Goal: Task Accomplishment & Management: Complete application form

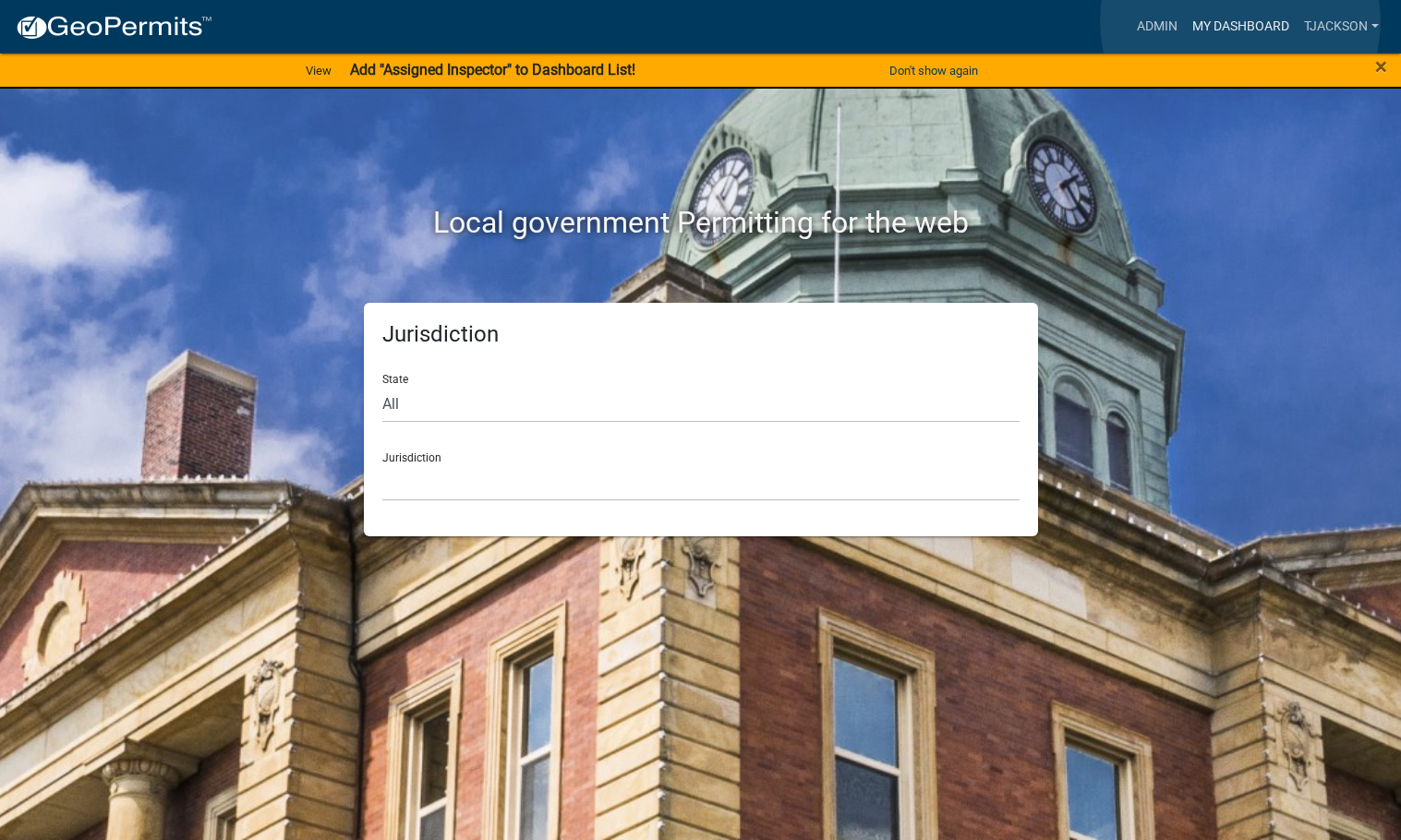
click at [1240, 21] on link "My Dashboard" at bounding box center [1240, 27] width 112 height 35
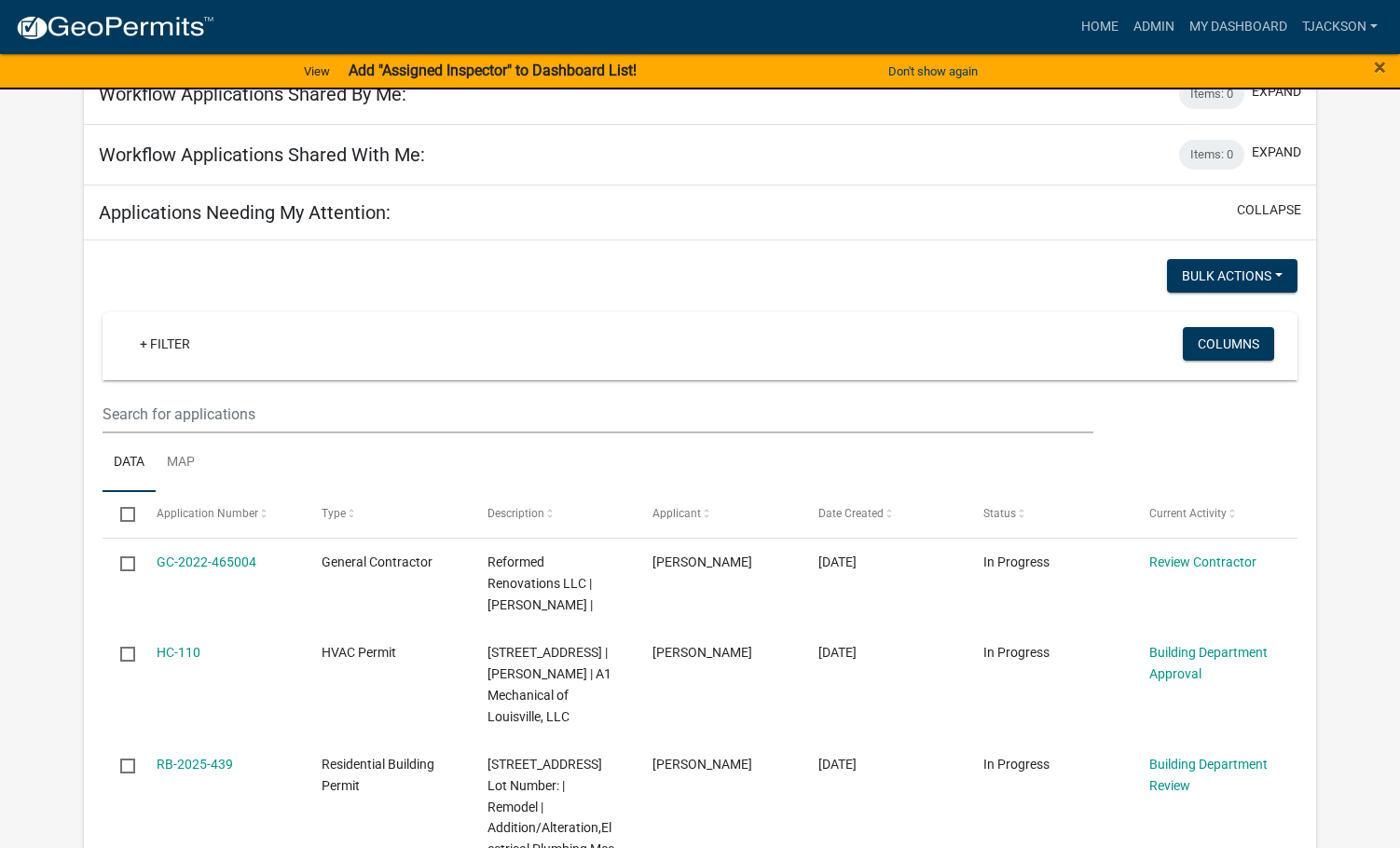
scroll to position [186, 0]
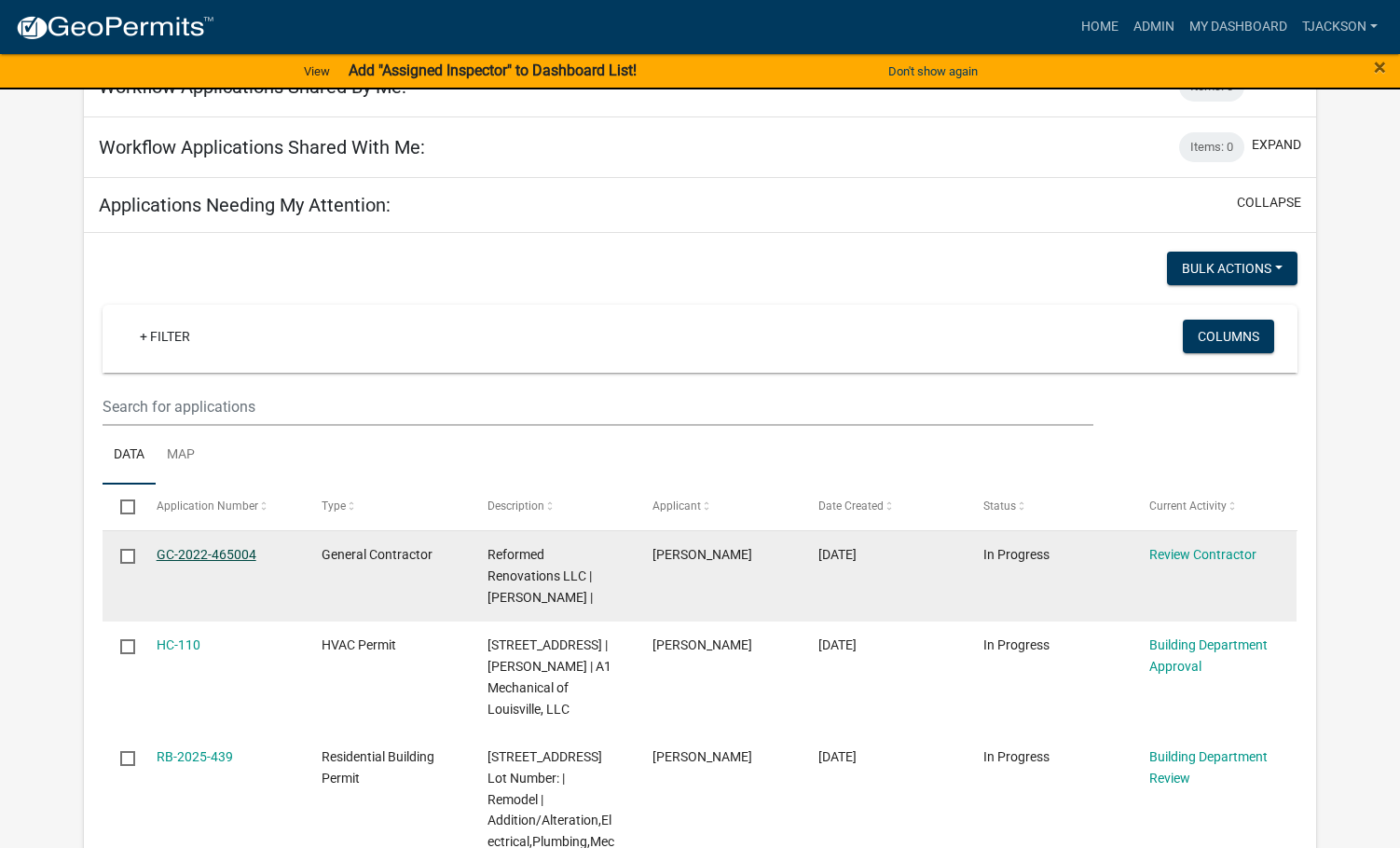
click at [188, 553] on link "GC-2022-465004" at bounding box center [205, 554] width 99 height 14
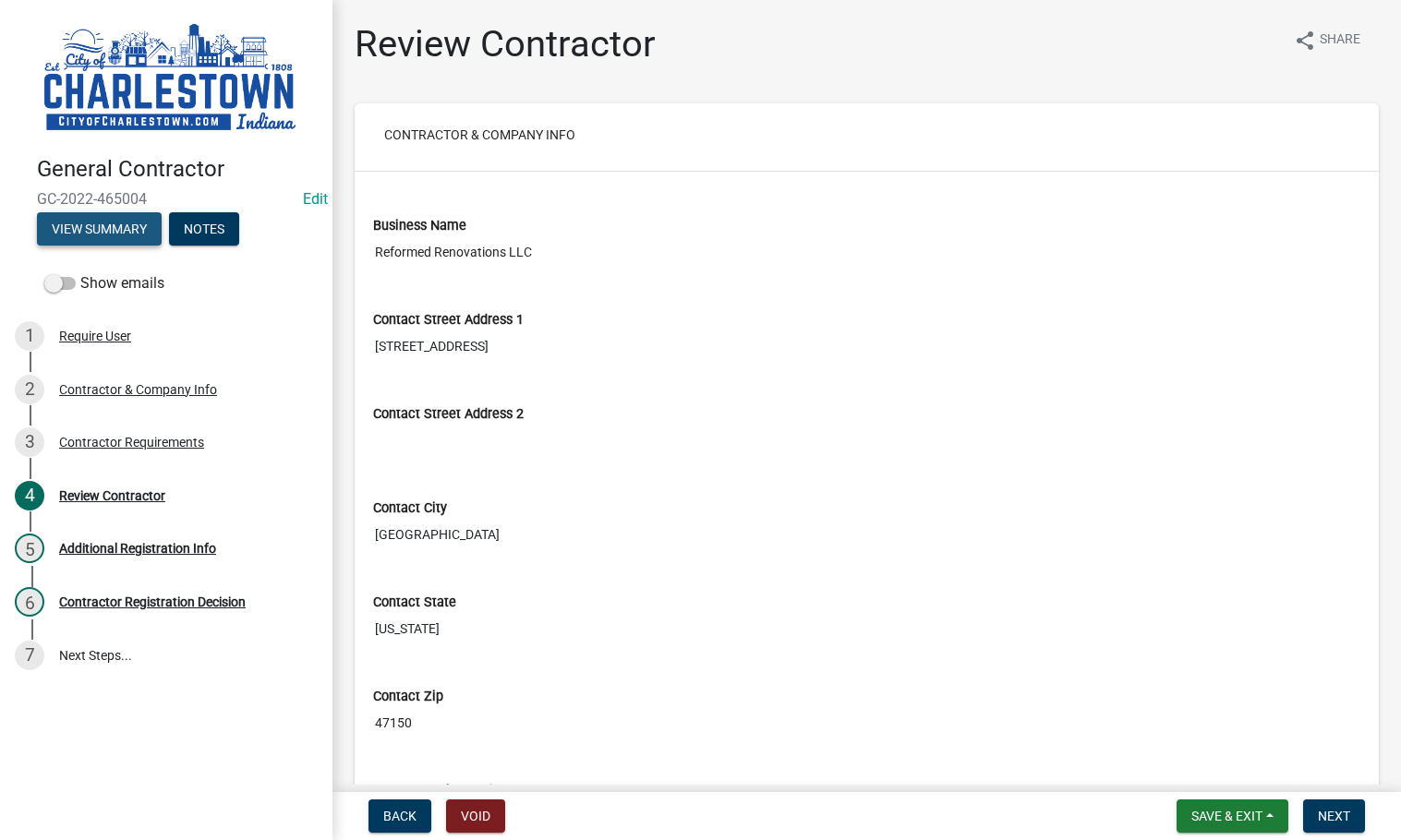
click at [117, 218] on button "View Summary" at bounding box center [99, 228] width 125 height 33
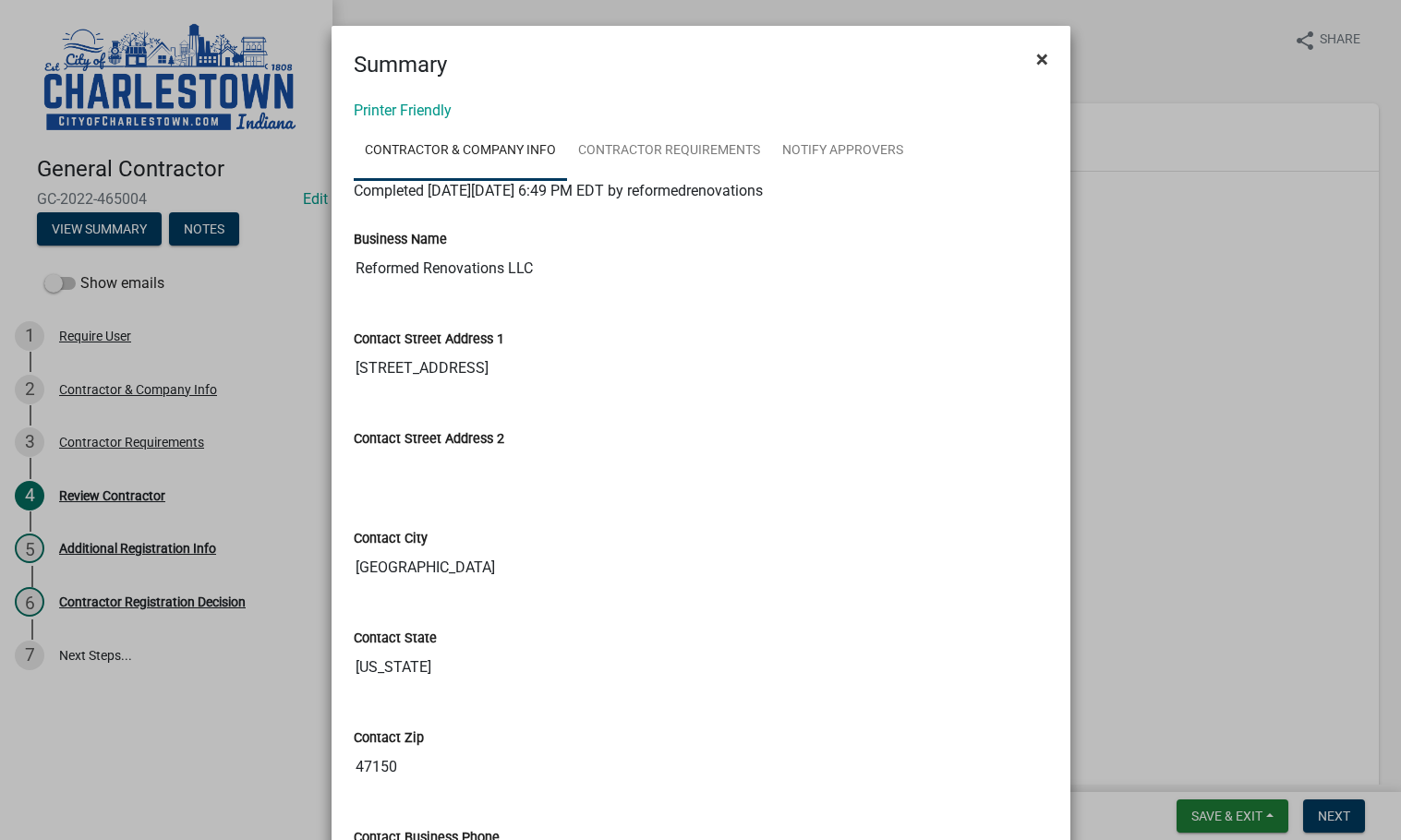
click at [1043, 68] on button "×" at bounding box center [1042, 59] width 42 height 52
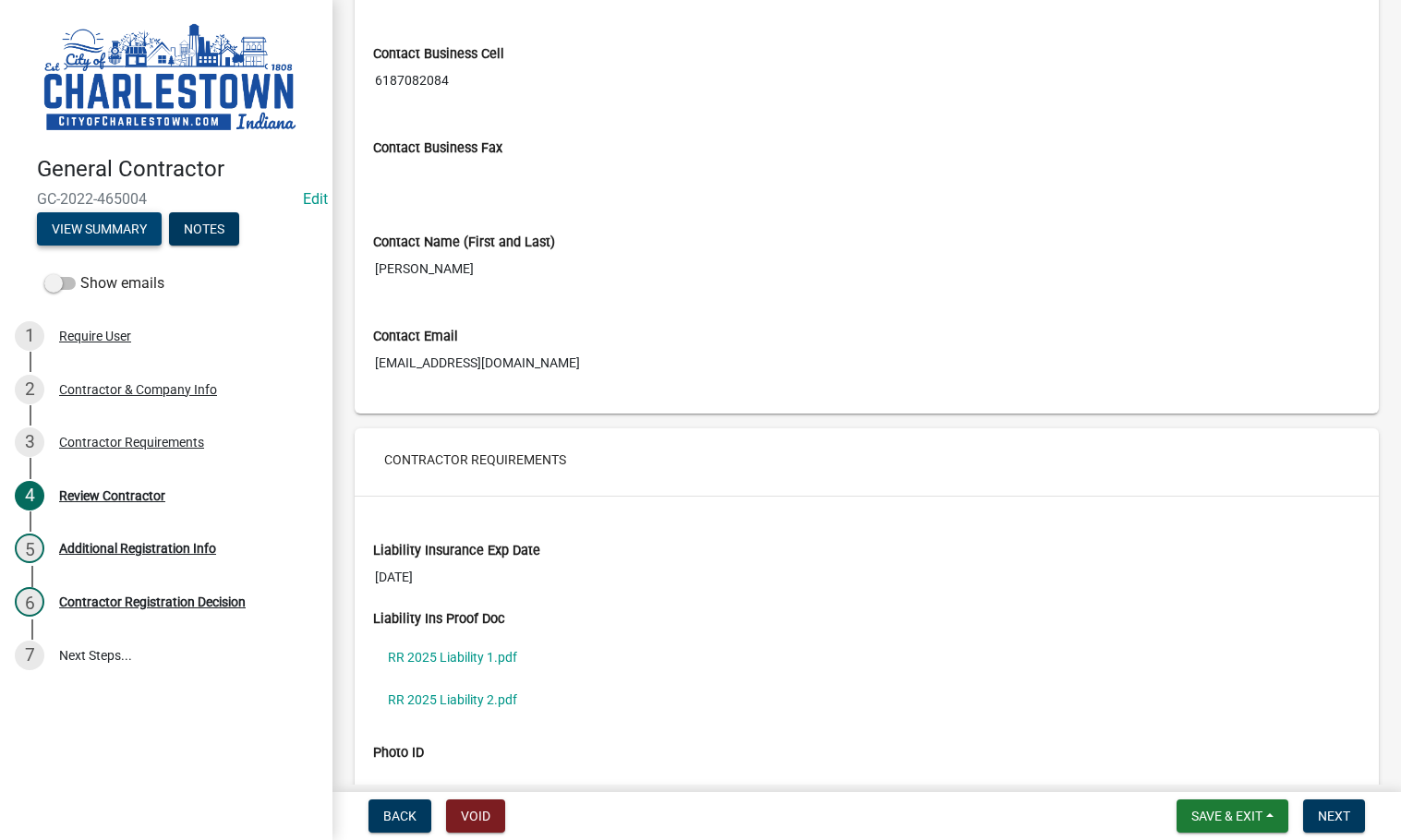
scroll to position [1014, 0]
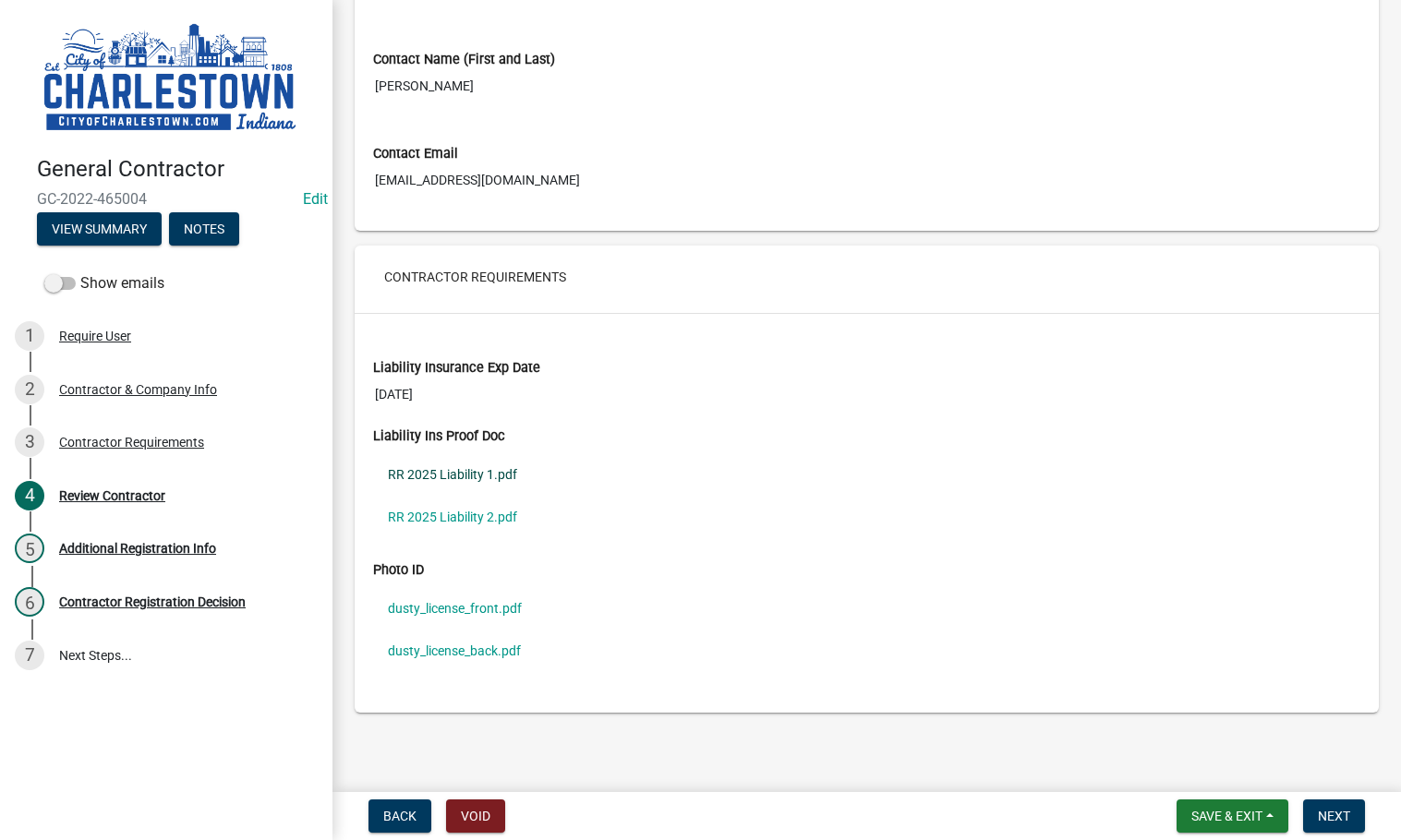
click at [454, 473] on link "RR 2025 Liability 1.pdf" at bounding box center [867, 474] width 987 height 42
click at [440, 506] on link "RR 2025 Liability 2.pdf" at bounding box center [867, 516] width 987 height 42
click at [487, 603] on link "dusty_license_front.pdf" at bounding box center [867, 608] width 987 height 42
click at [453, 652] on link "dusty_license_back.pdf" at bounding box center [867, 650] width 987 height 42
click at [1314, 815] on button "Next" at bounding box center [1333, 815] width 62 height 33
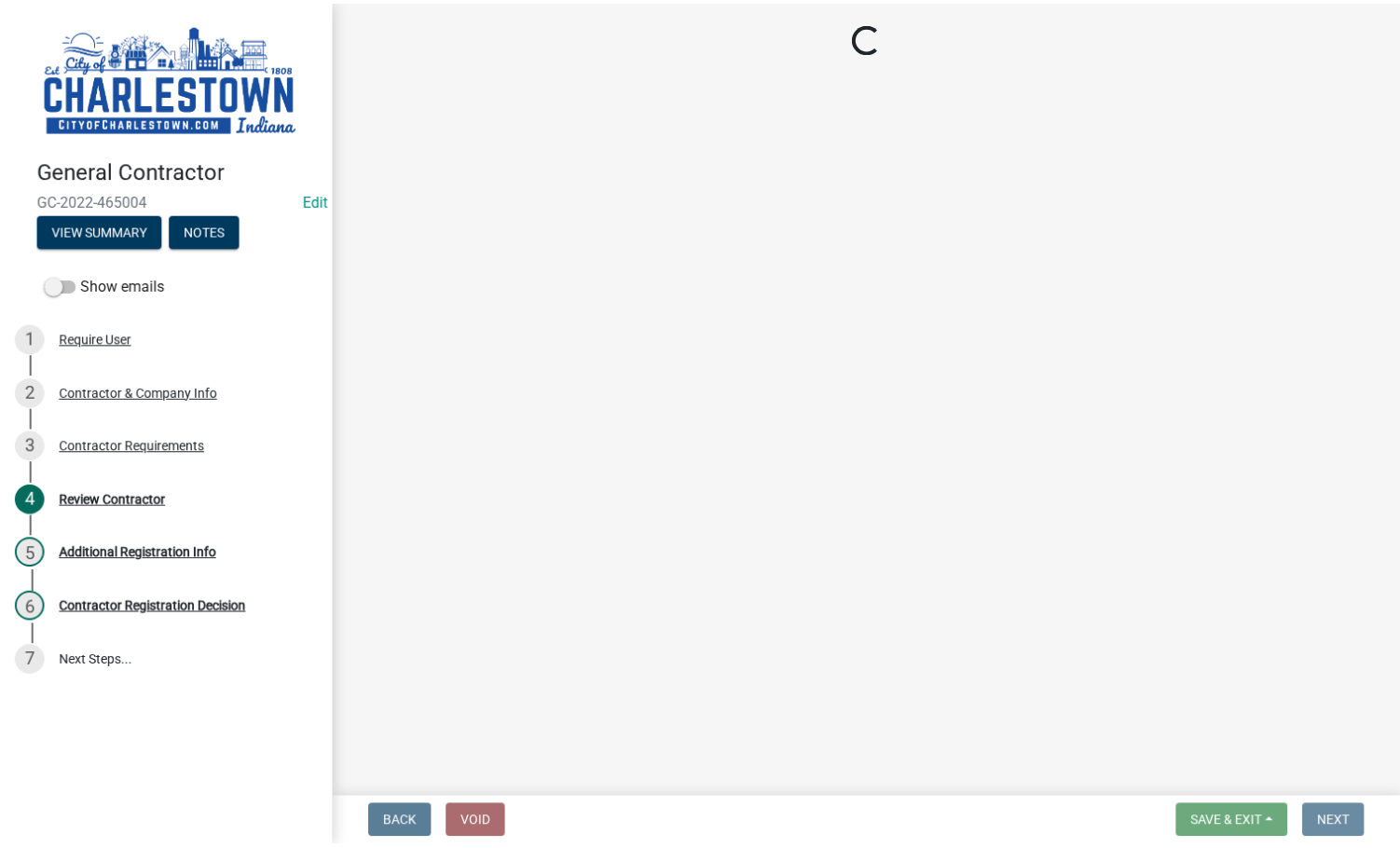
scroll to position [0, 0]
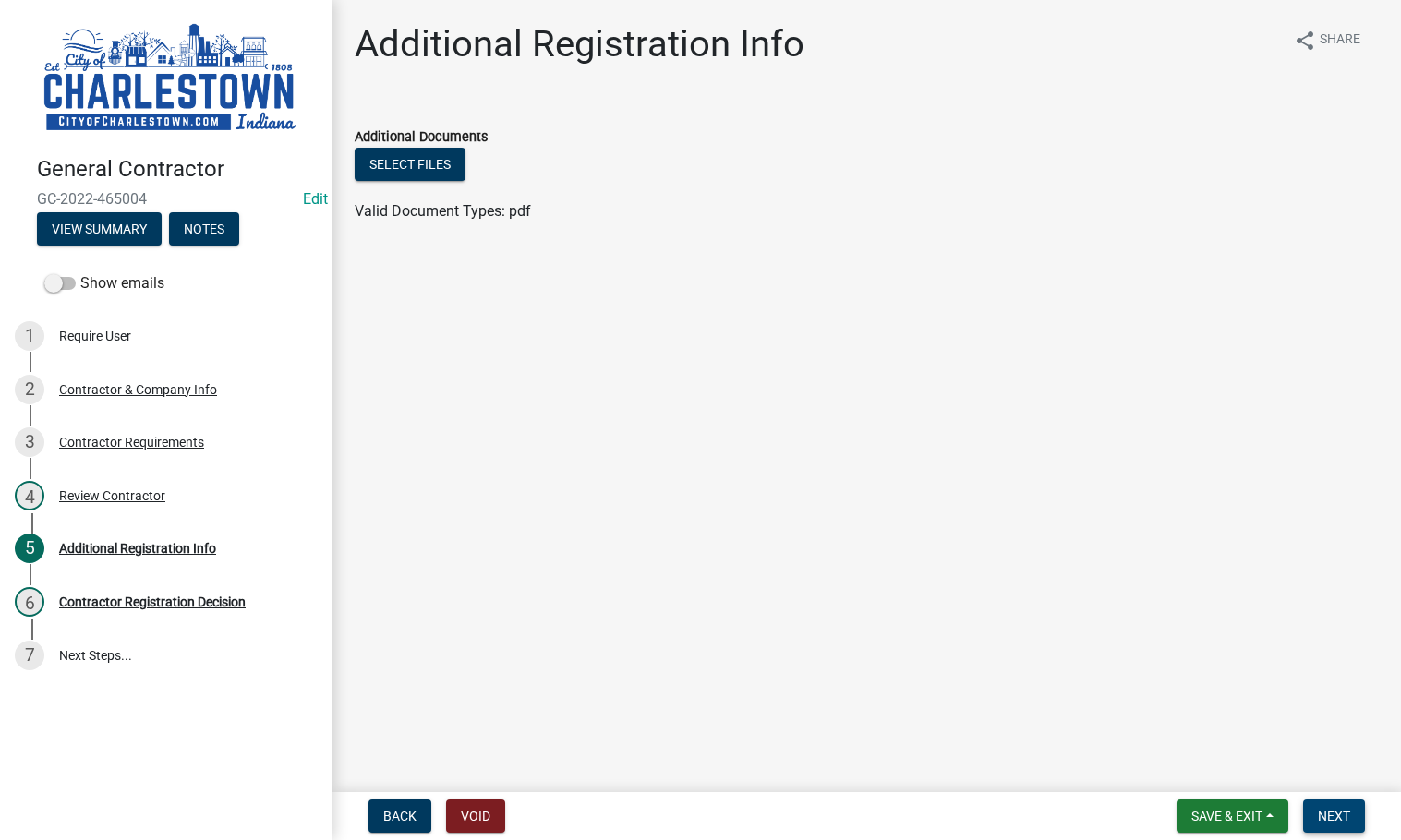
click at [1341, 808] on span "Next" at bounding box center [1334, 815] width 32 height 14
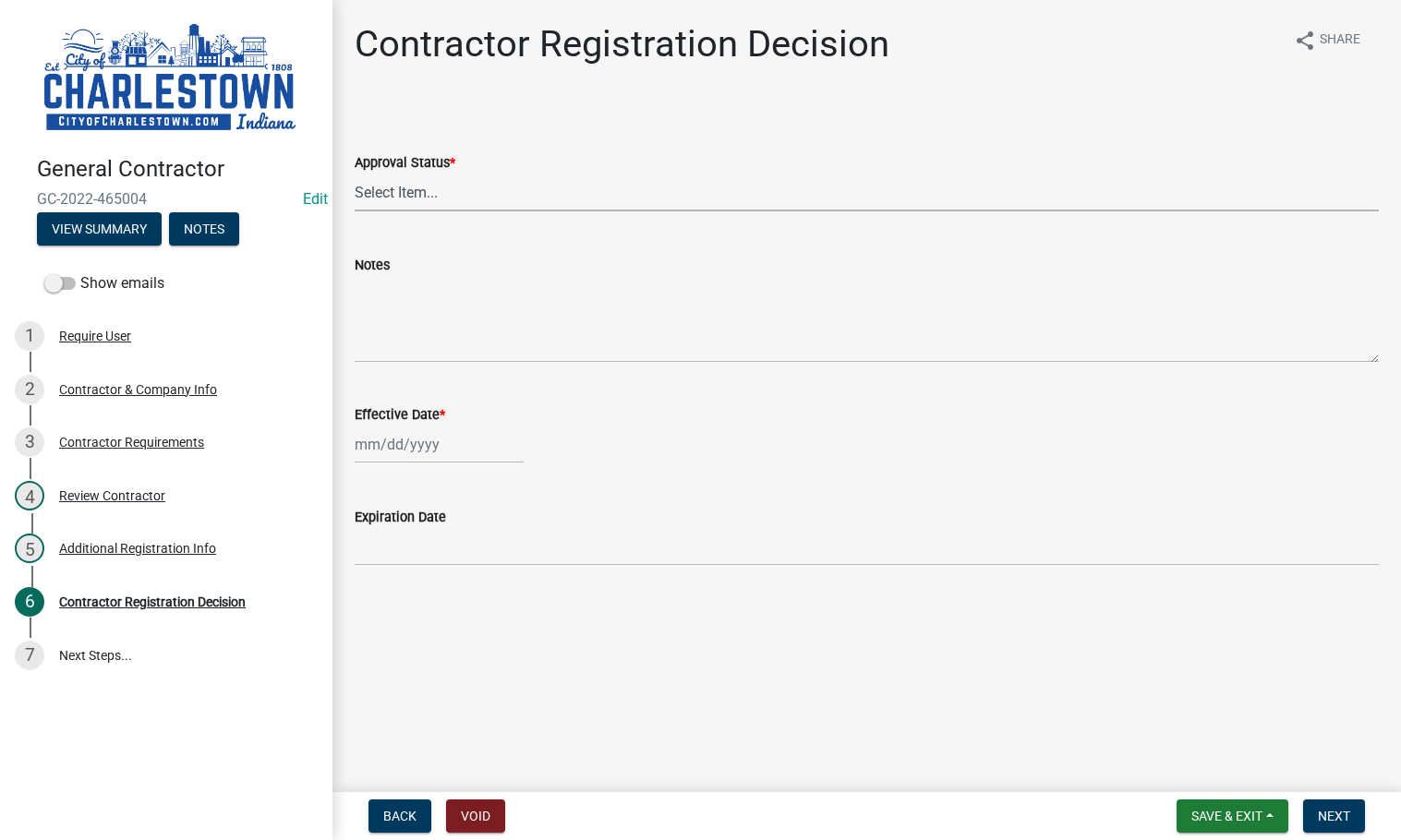
click at [376, 184] on select "Select Item... Approved Denied" at bounding box center [866, 193] width 1024 height 38
click at [354, 174] on select "Select Item... Approved Denied" at bounding box center [866, 193] width 1024 height 38
select select "4b86b809-39dd-4c68-9f3d-fdb3e7050482"
select select "8"
select select "2025"
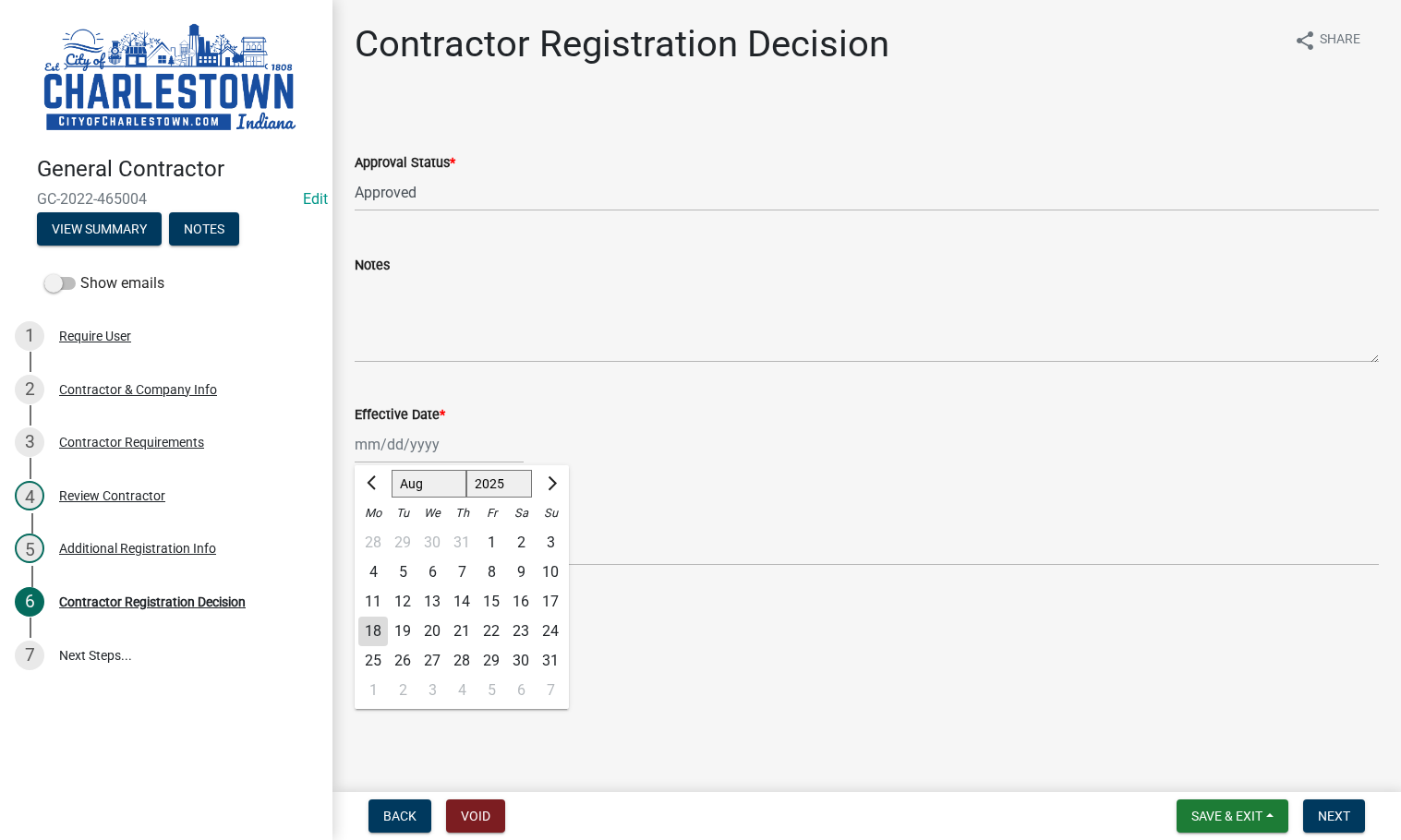
click at [396, 433] on div "Jan Feb Mar Apr May Jun Jul Aug Sep Oct Nov Dec 1525 1526 1527 1528 1529 1530 1…" at bounding box center [438, 445] width 169 height 38
click at [372, 627] on div "18" at bounding box center [372, 631] width 30 height 30
type input "08/18/2025"
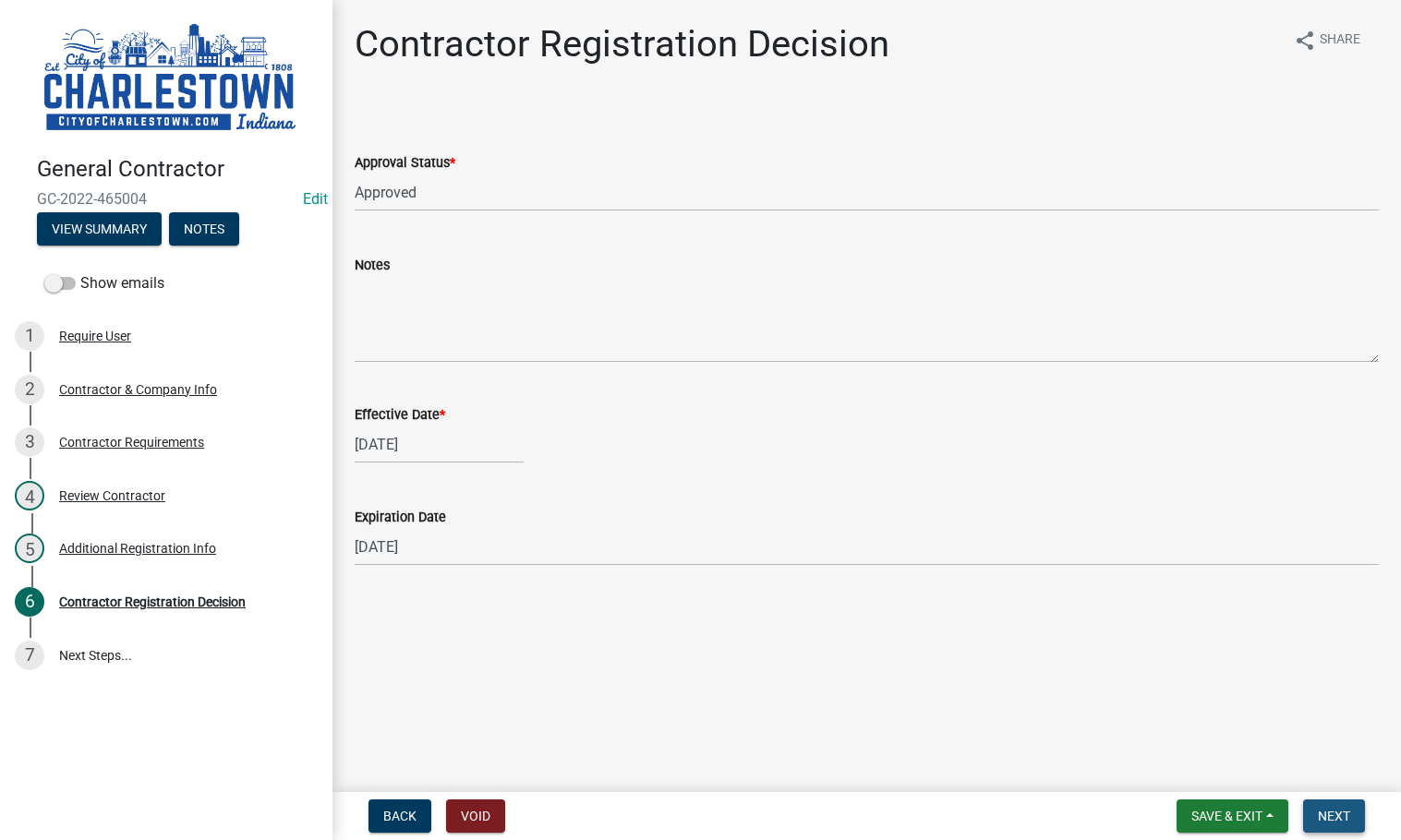
click at [1326, 817] on span "Next" at bounding box center [1334, 815] width 32 height 14
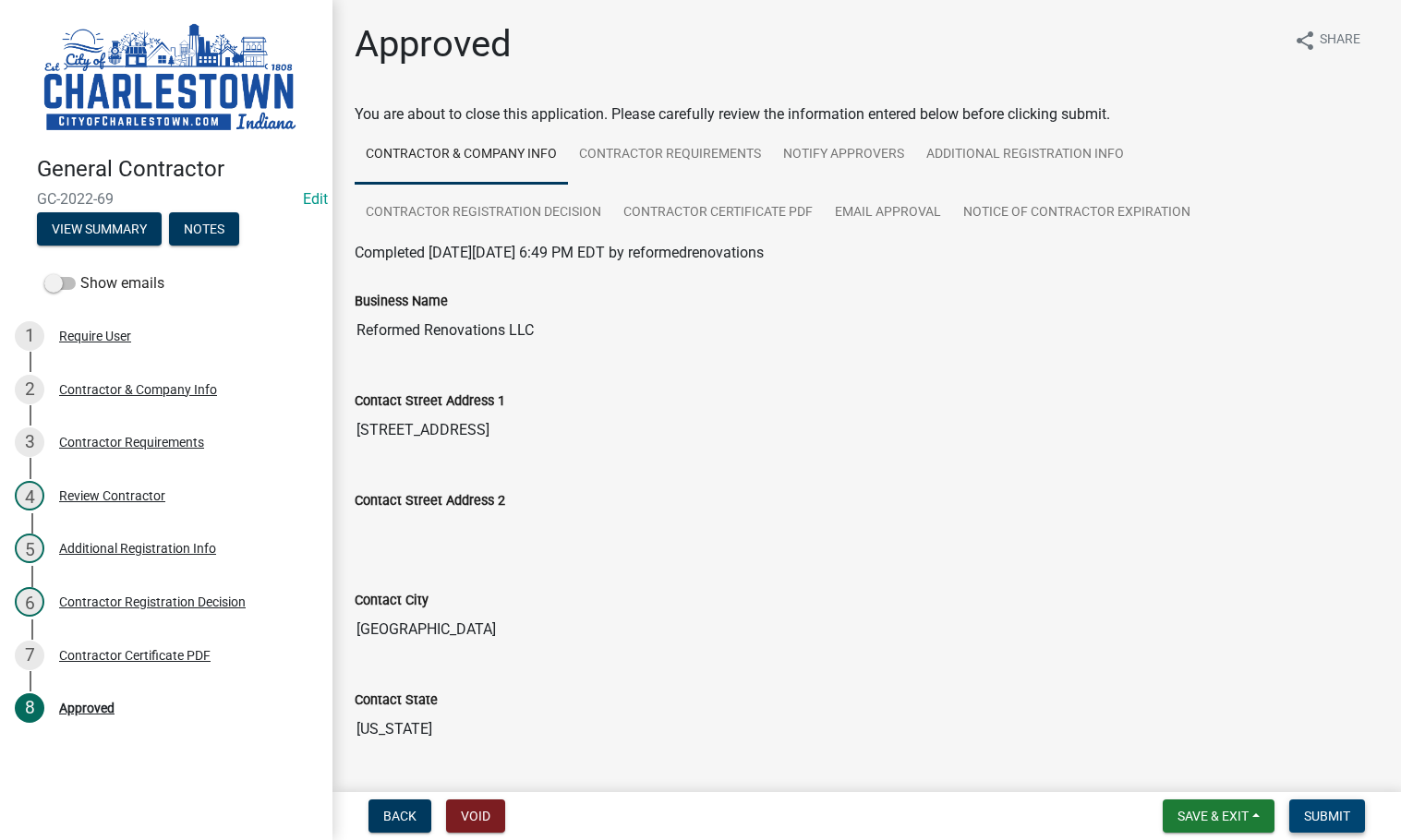
click at [1323, 816] on span "Submit" at bounding box center [1327, 815] width 46 height 14
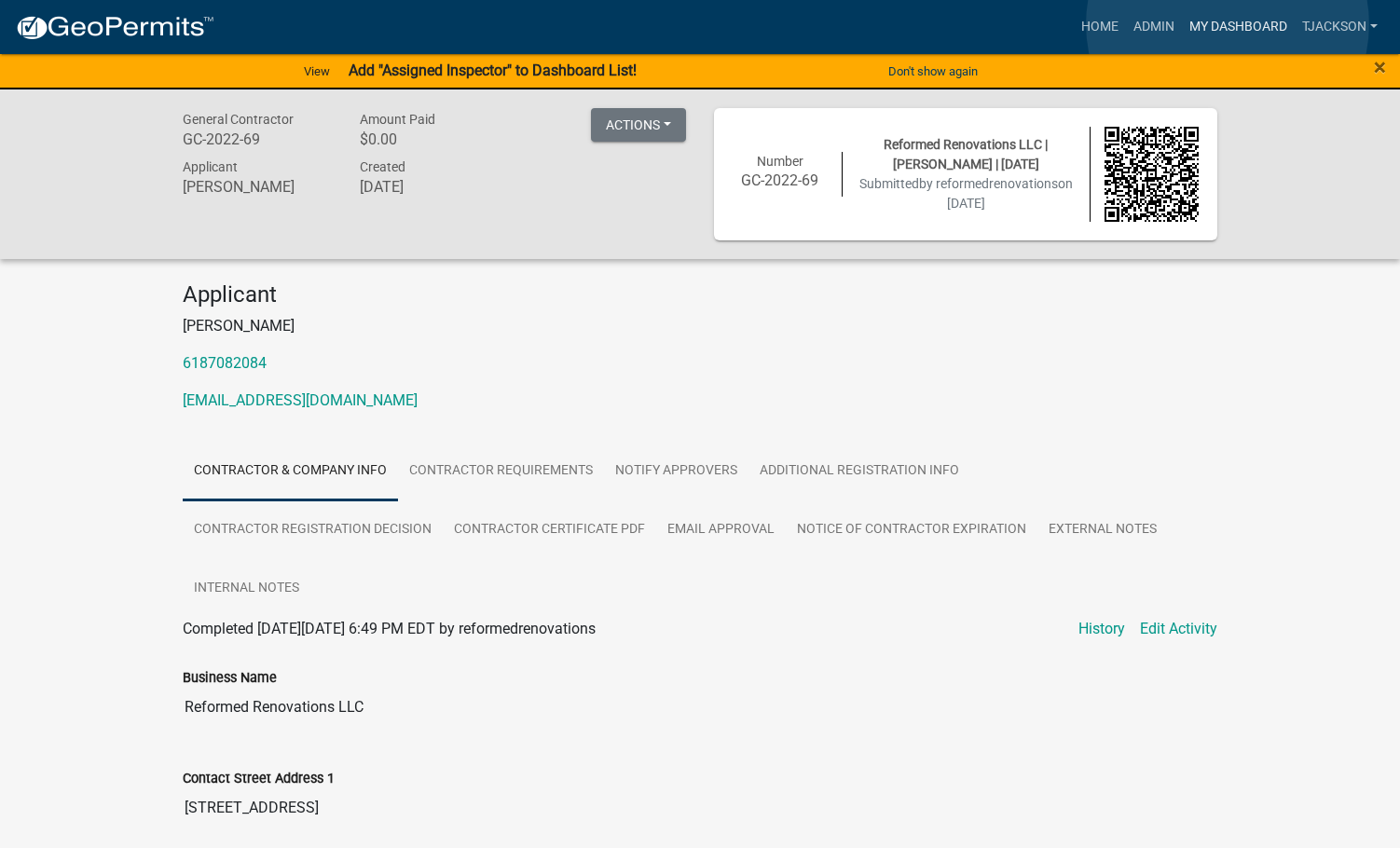
click at [1227, 24] on link "My Dashboard" at bounding box center [1238, 27] width 113 height 36
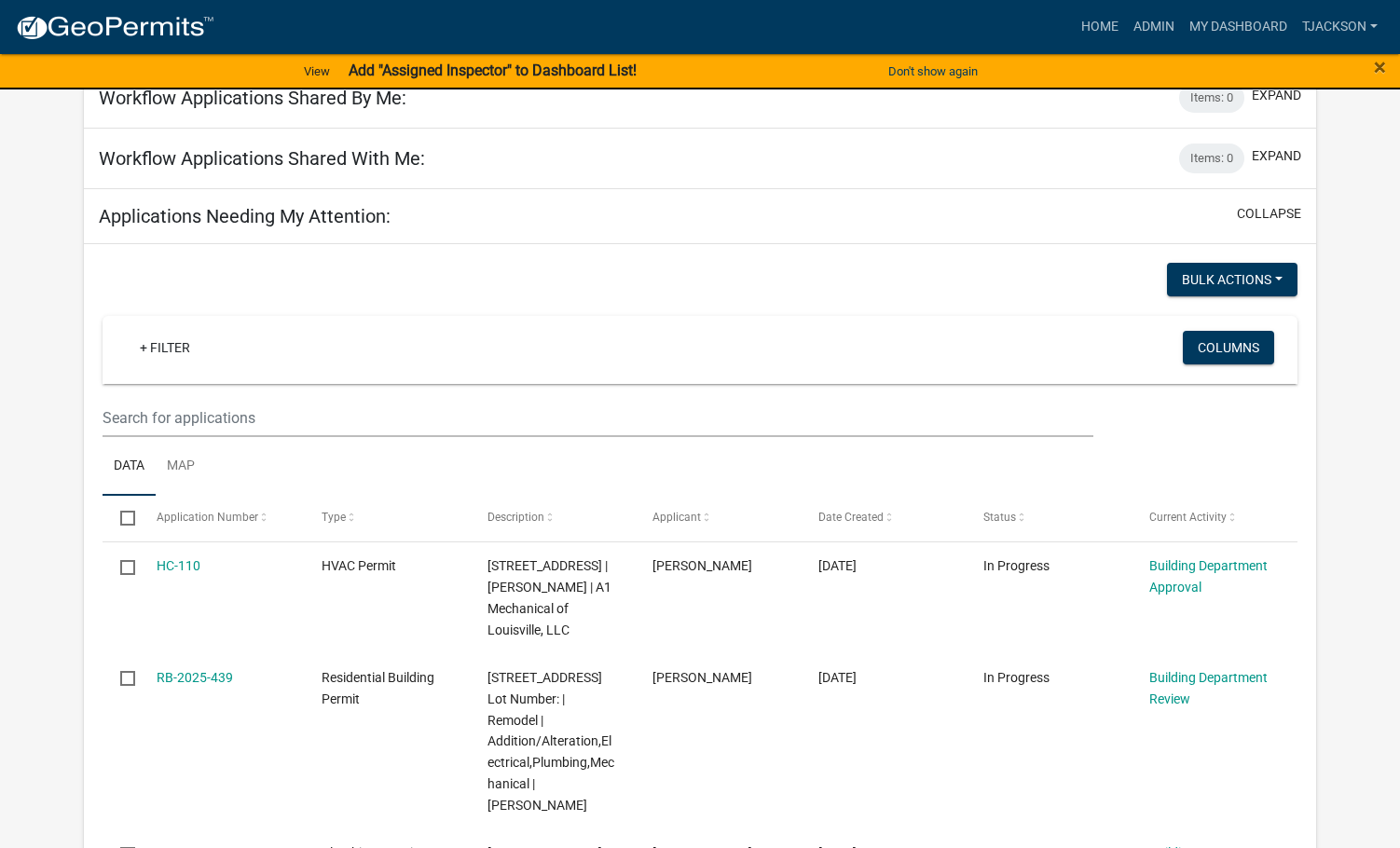
scroll to position [279, 0]
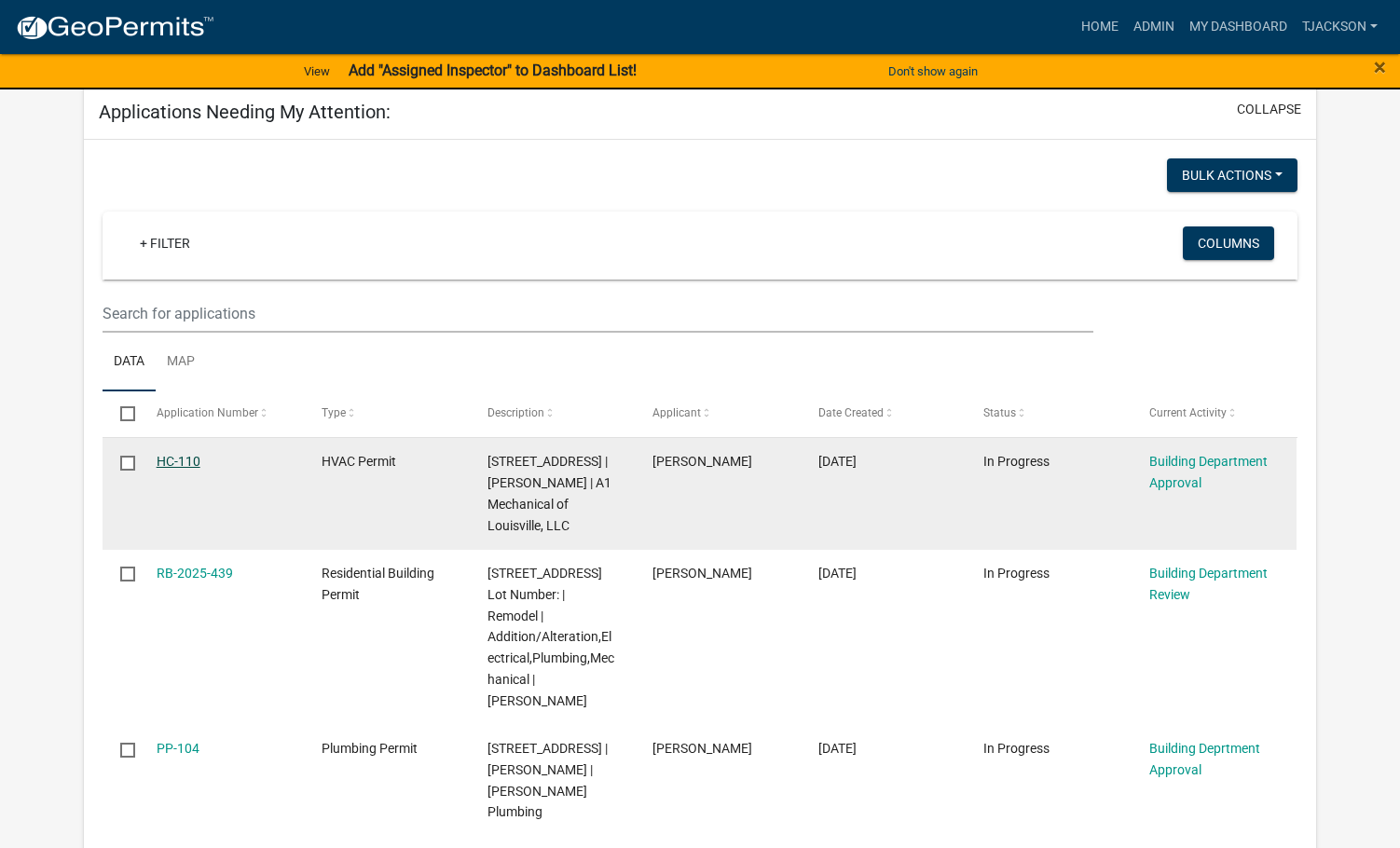
click at [163, 464] on link "HC-110" at bounding box center [177, 461] width 43 height 14
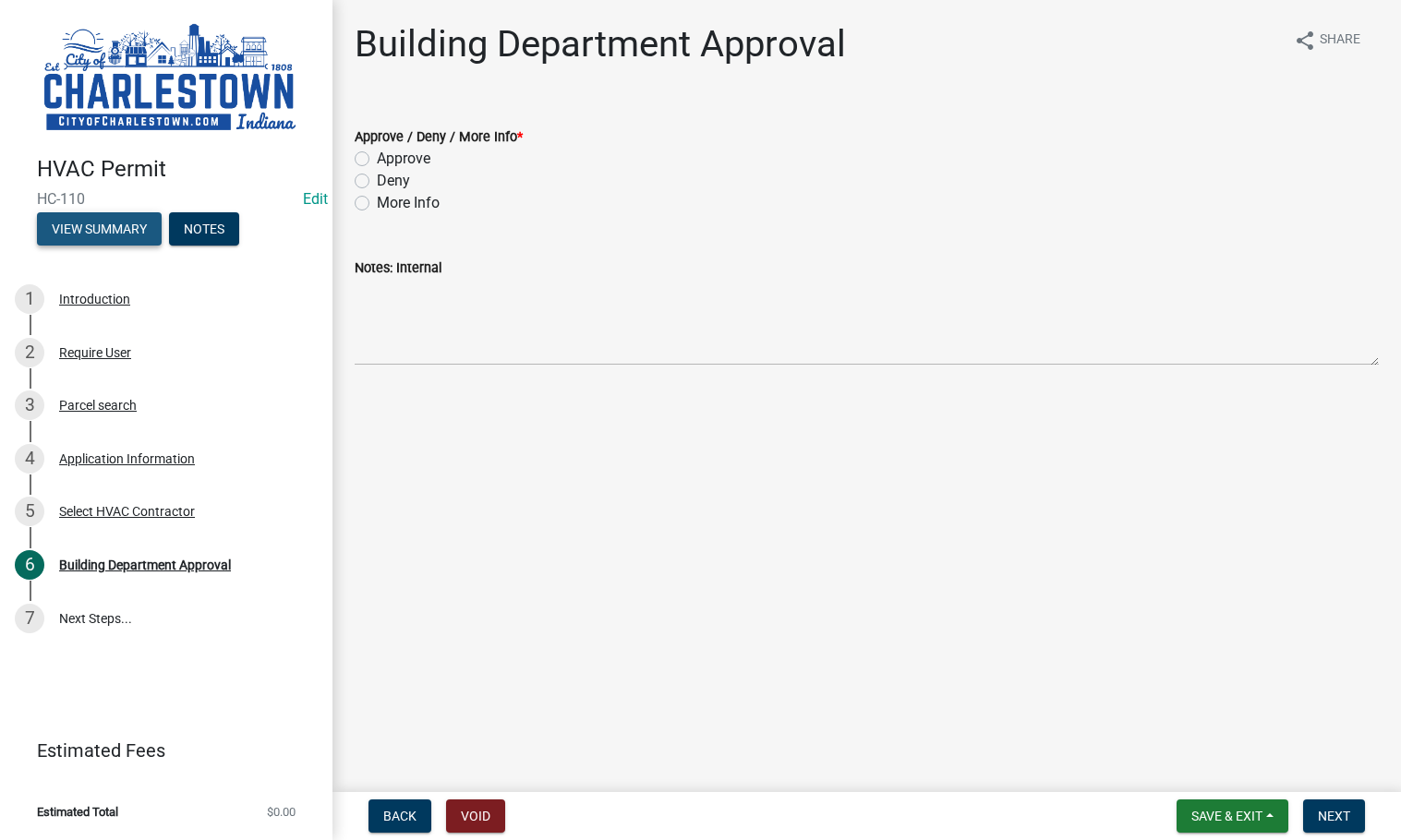
click at [100, 221] on button "View Summary" at bounding box center [99, 228] width 125 height 33
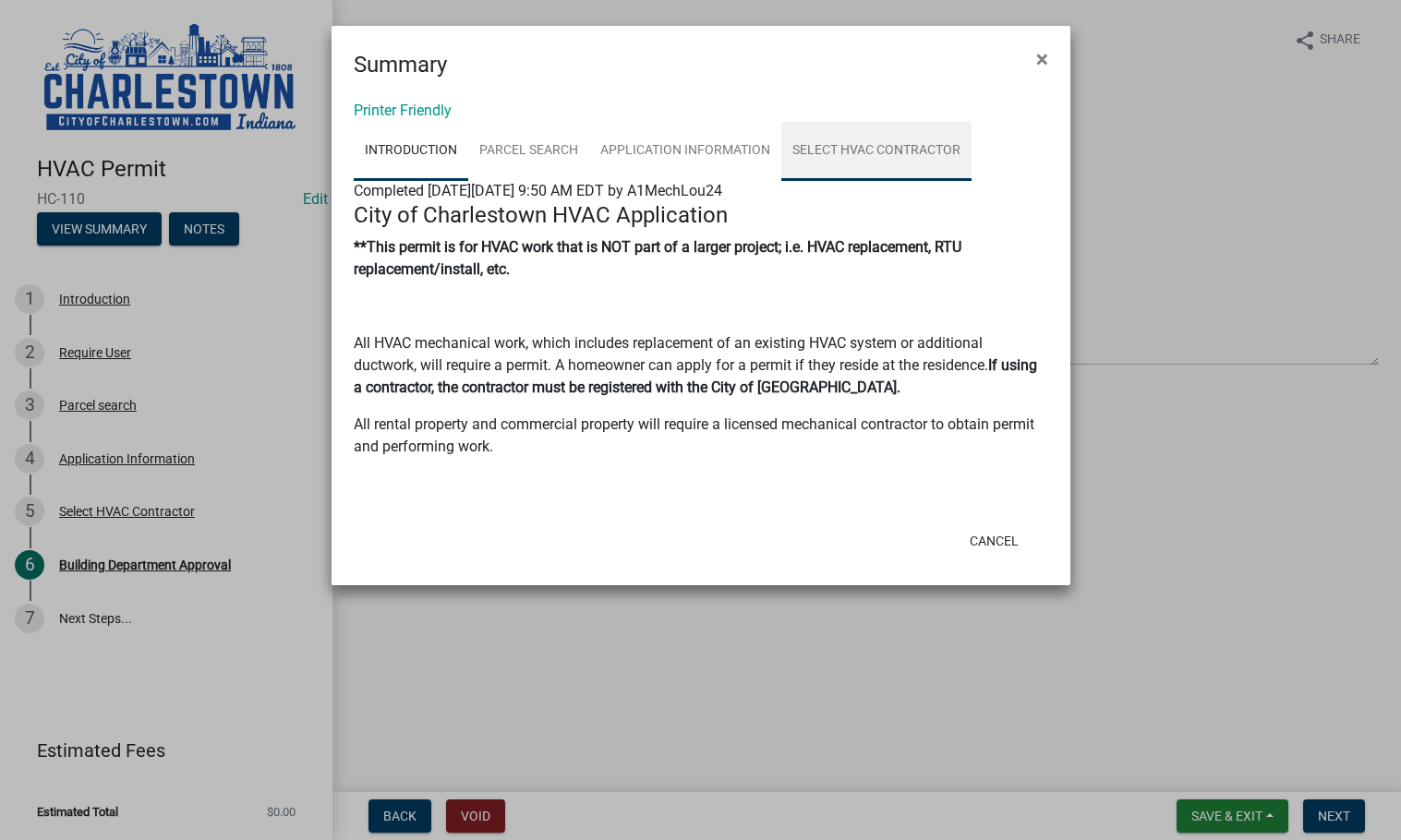
click at [841, 152] on link "Select HVAC Contractor" at bounding box center [876, 152] width 190 height 59
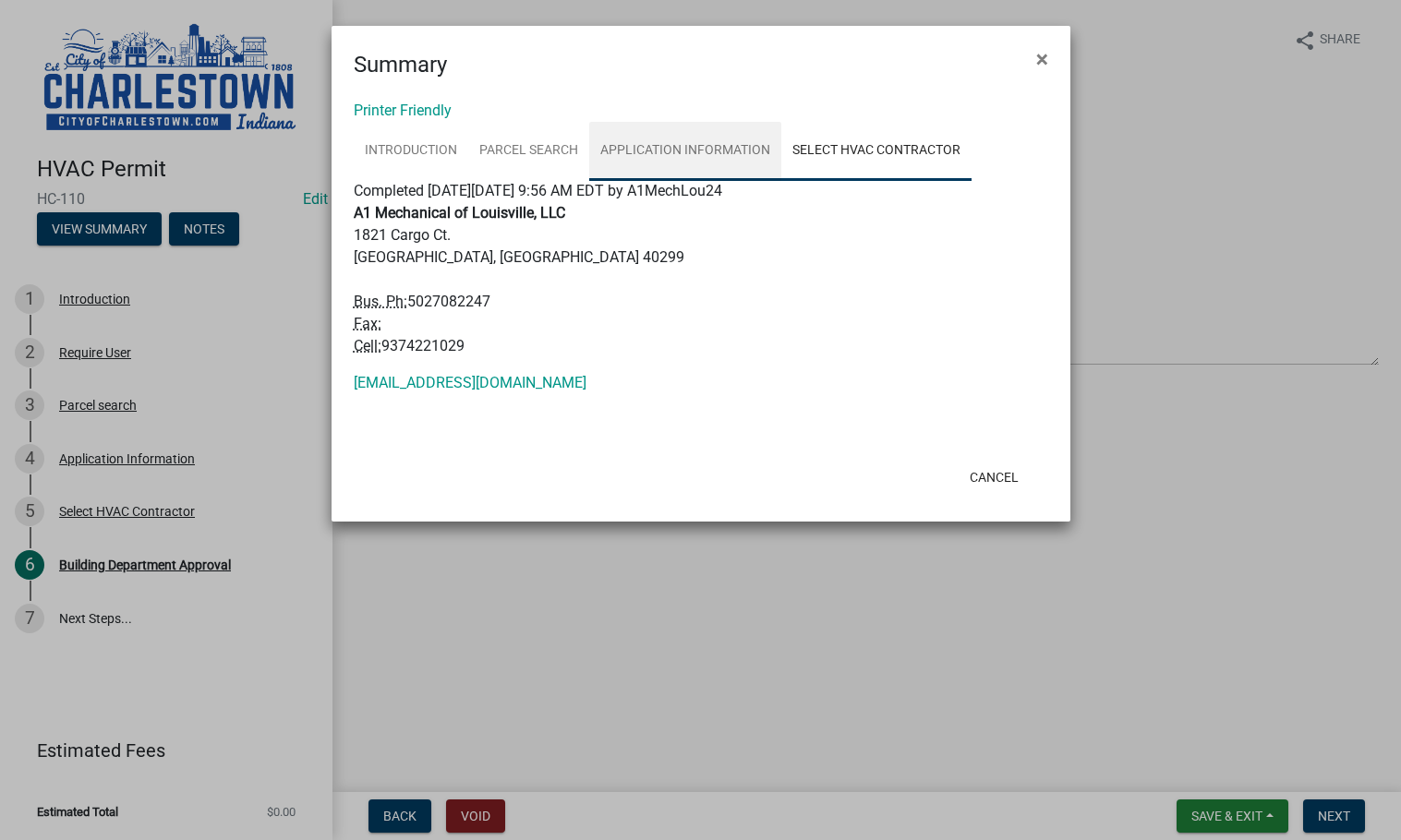
click at [759, 144] on link "Application Information" at bounding box center [685, 152] width 192 height 59
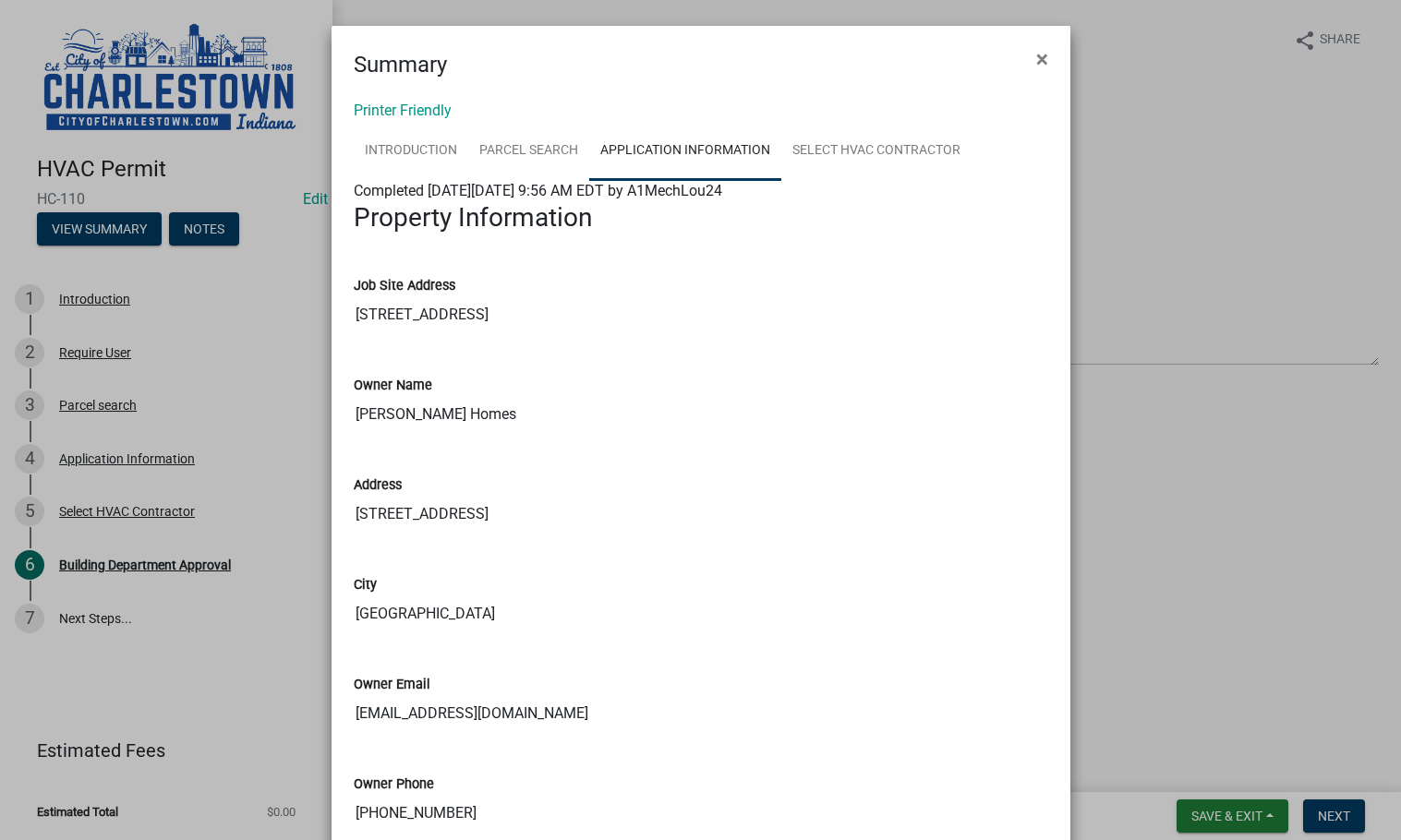
click at [1317, 251] on ngb-modal-window "Summary × Printer Friendly Introduction Parcel search Application Information S…" at bounding box center [700, 420] width 1401 height 840
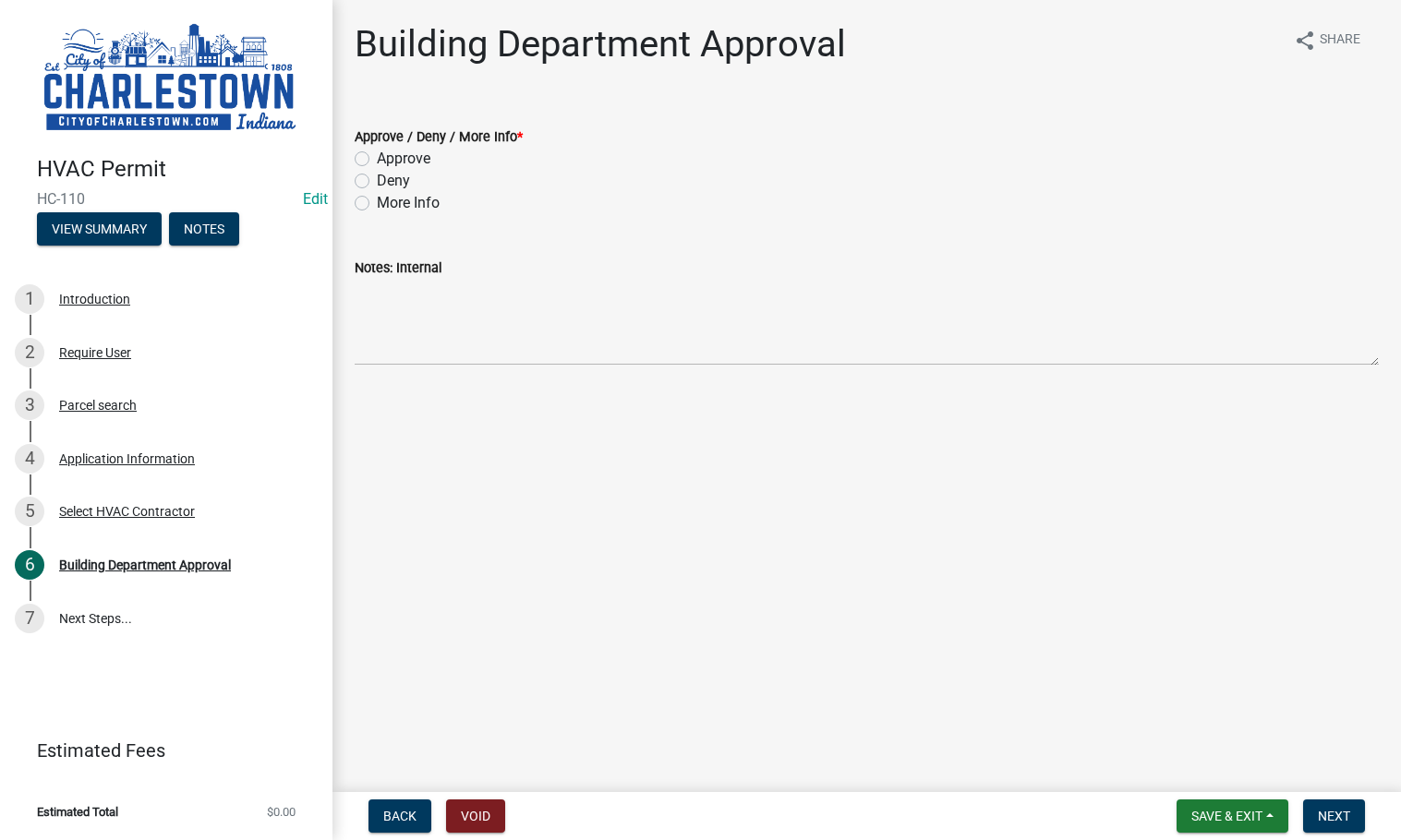
click at [376, 158] on label "Approve" at bounding box center [403, 158] width 53 height 22
click at [376, 158] on input "Approve" at bounding box center [382, 154] width 12 height 12
radio input "true"
click at [1327, 808] on span "Next" at bounding box center [1334, 815] width 32 height 14
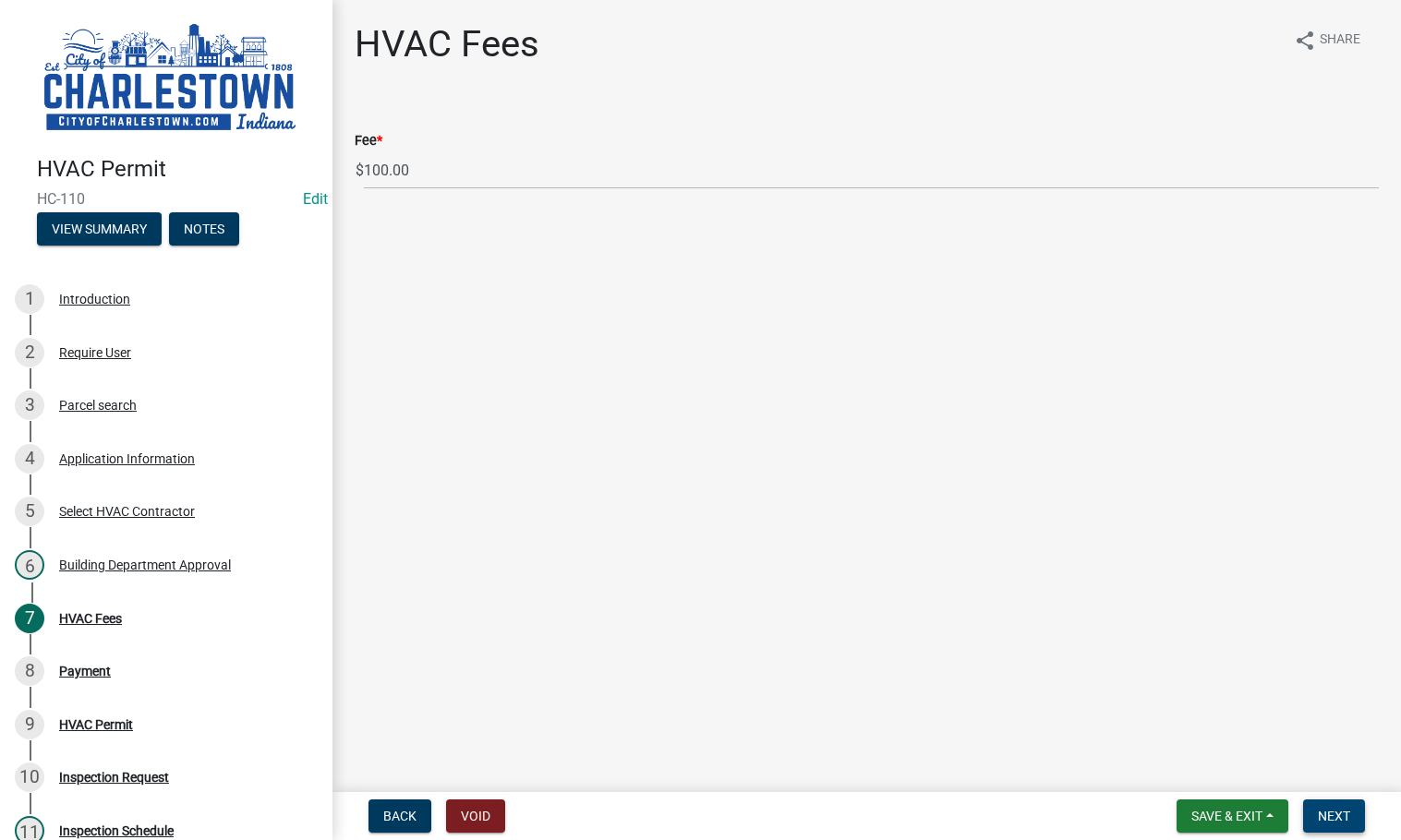
click at [1327, 808] on span "Next" at bounding box center [1334, 815] width 32 height 14
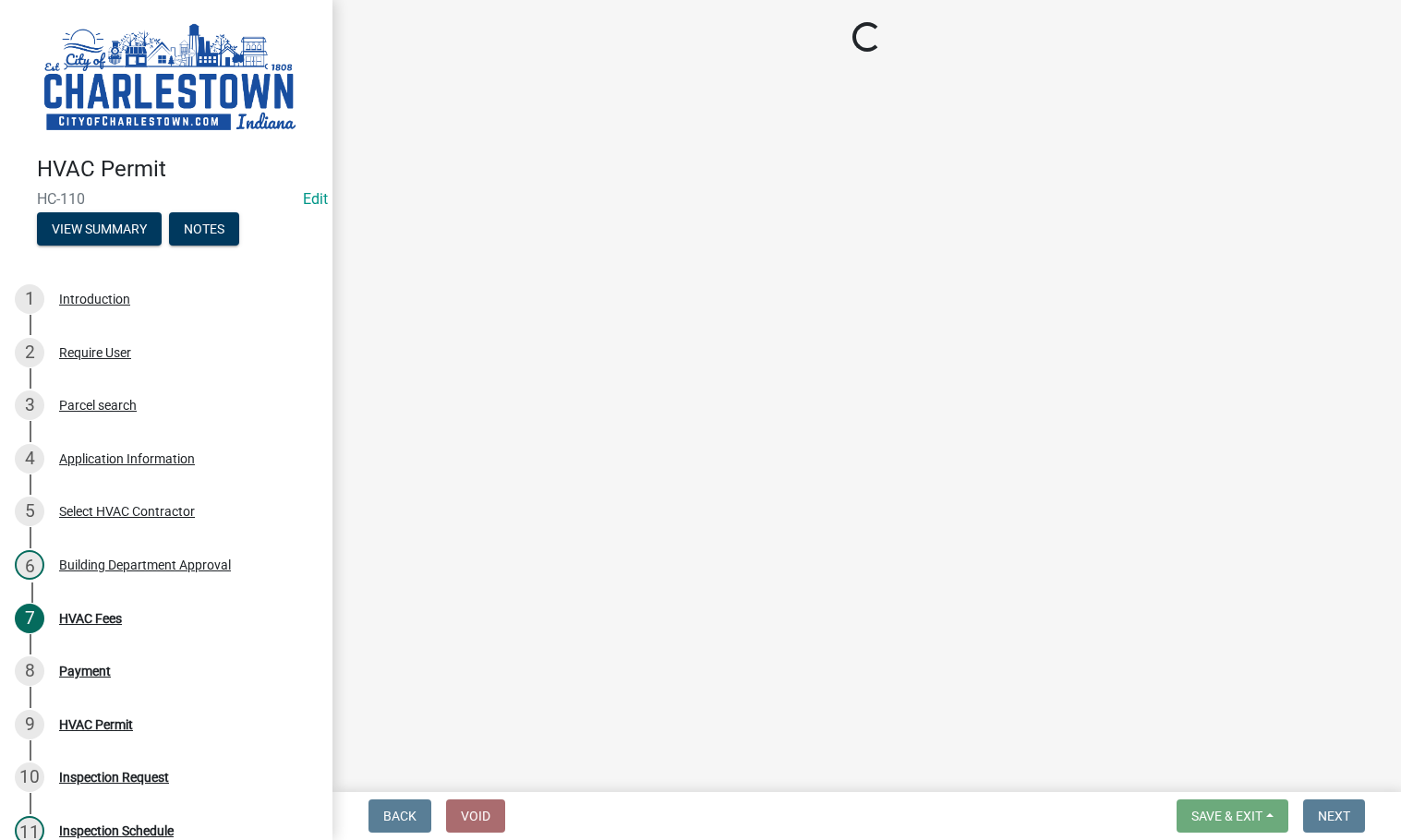
select select "3: 3"
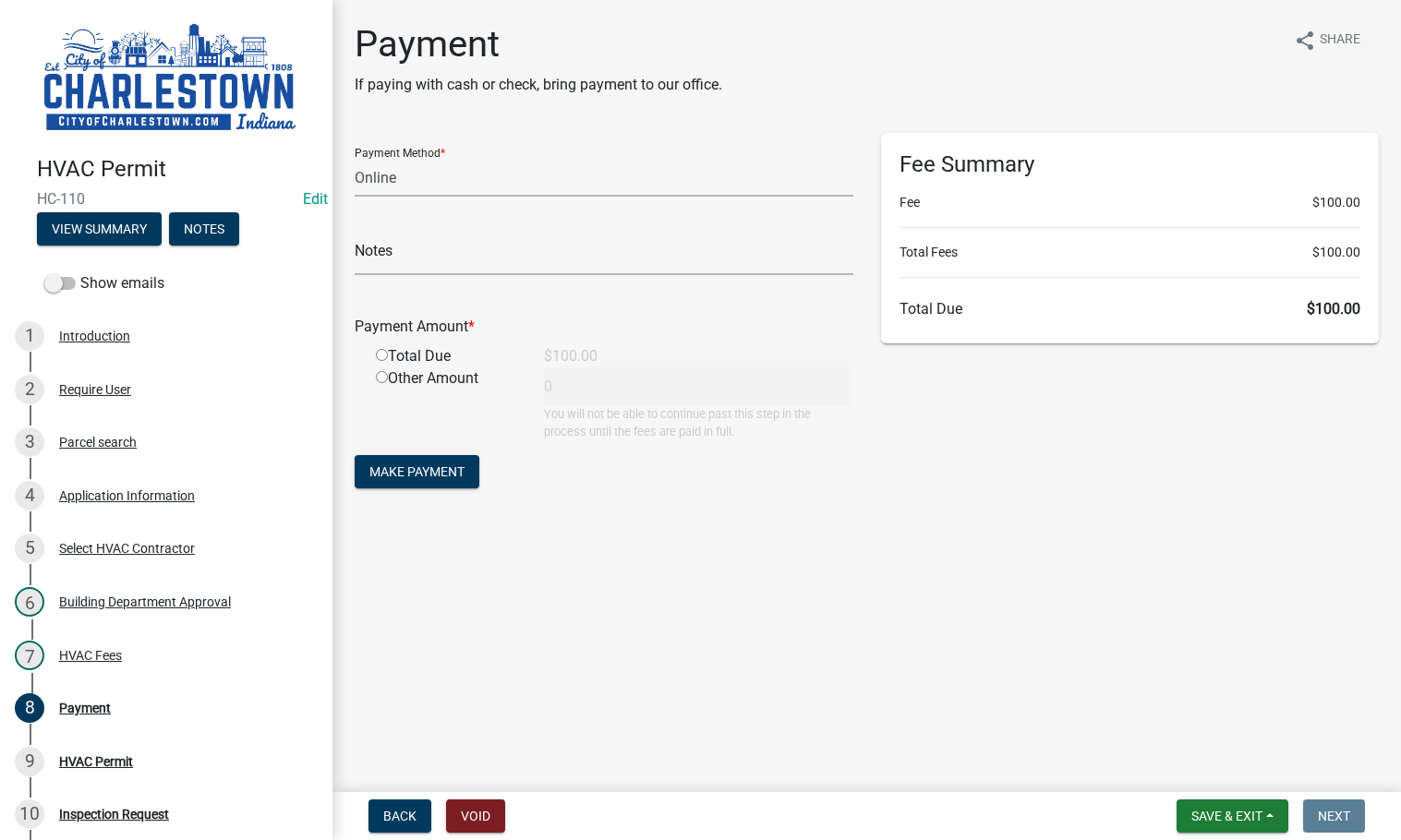
click at [1172, 802] on form "Save & Exit Save Save & Exit Next" at bounding box center [1270, 815] width 203 height 33
click at [1191, 809] on span "Save & Exit" at bounding box center [1226, 815] width 71 height 14
click at [1193, 769] on button "Save & Exit" at bounding box center [1214, 767] width 148 height 44
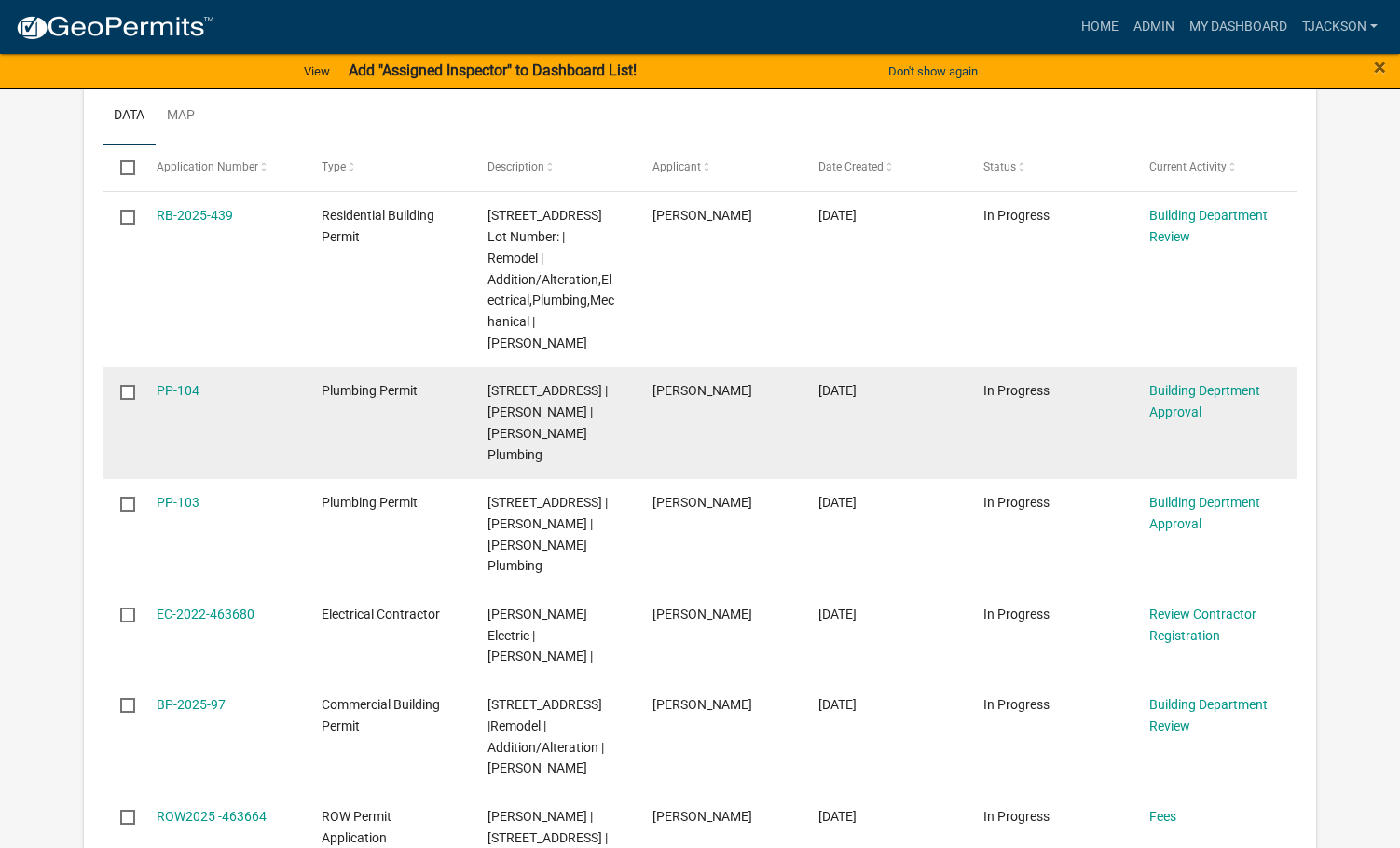
scroll to position [559, 0]
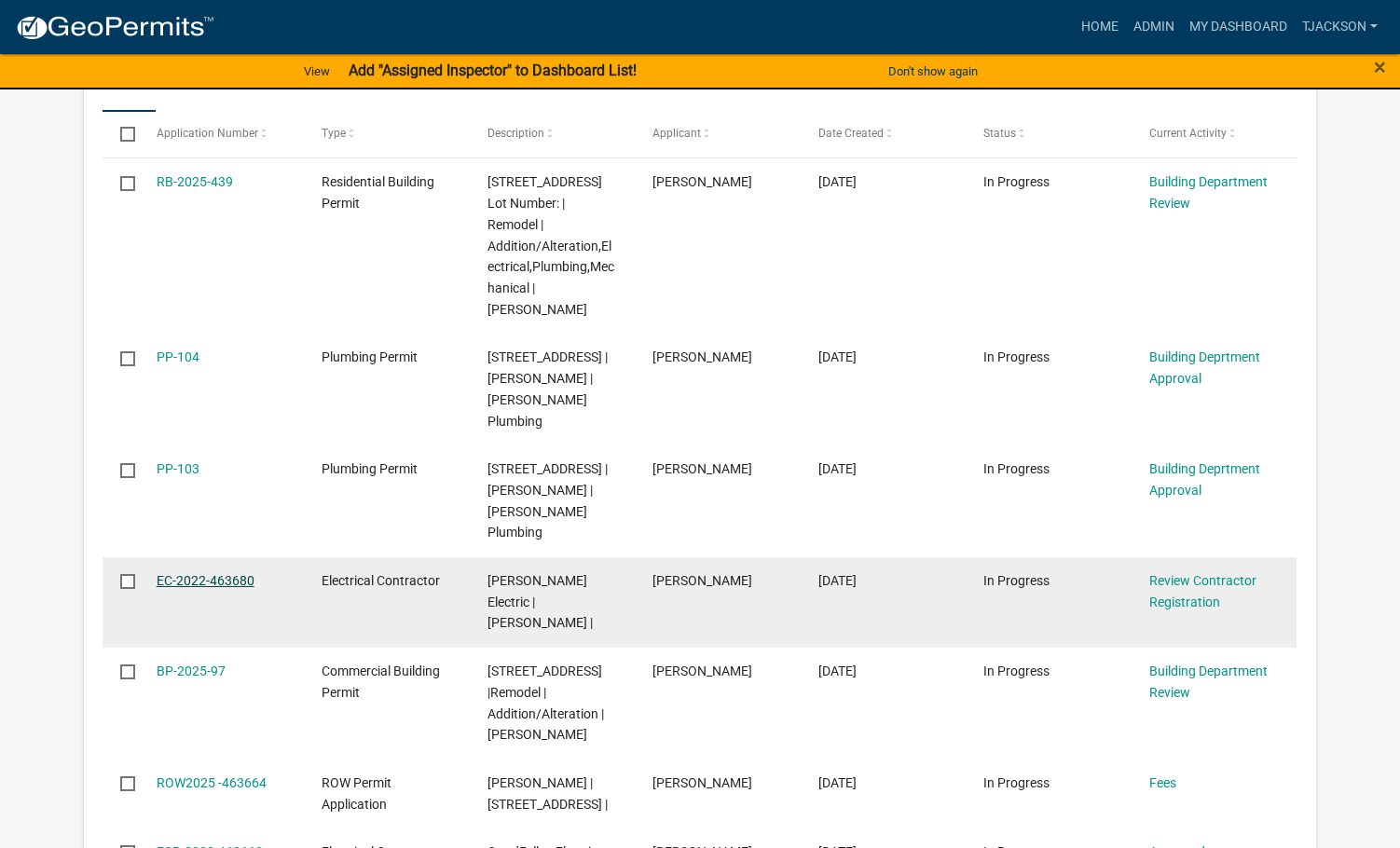
click at [217, 573] on link "EC-2022-463680" at bounding box center [205, 580] width 98 height 14
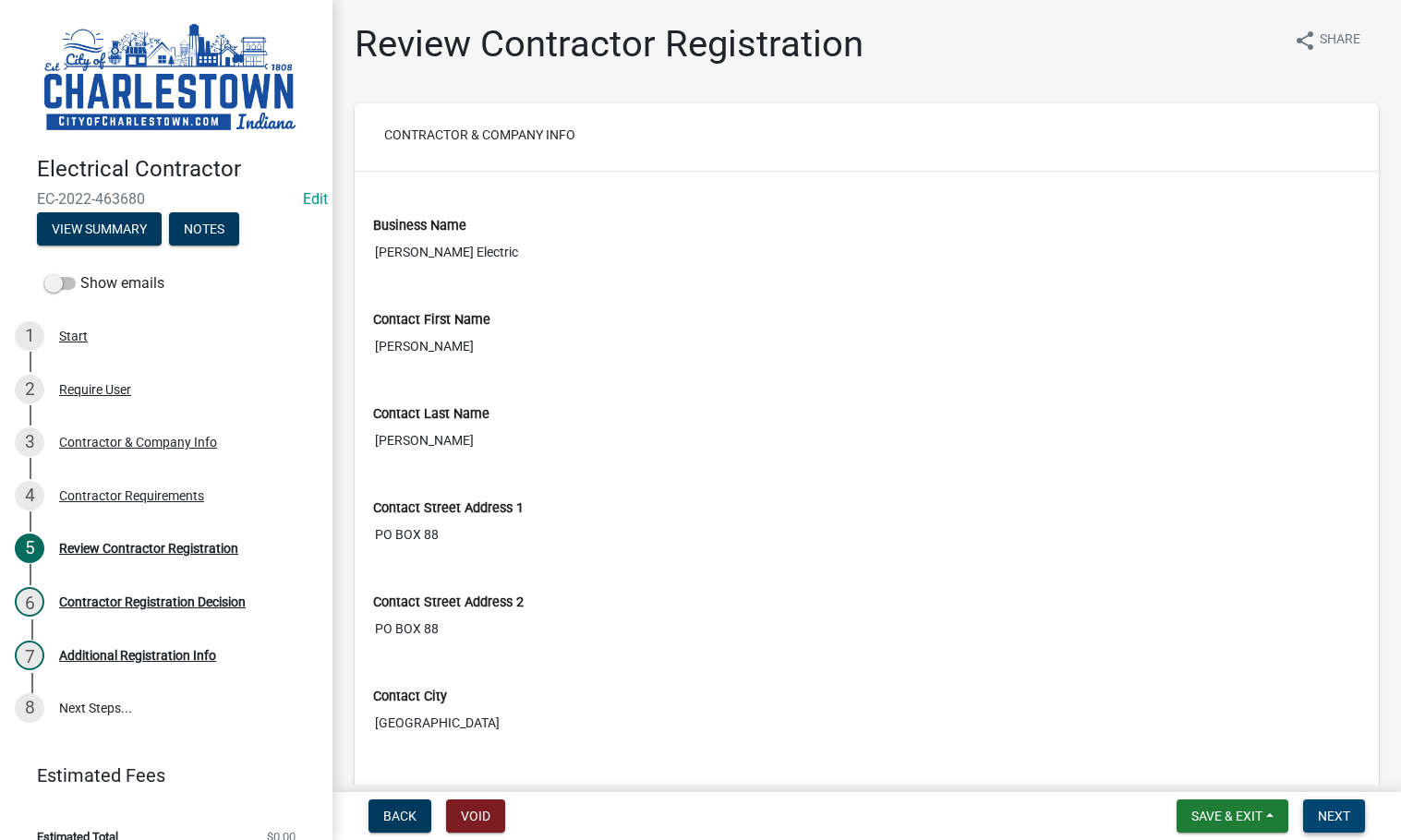
click at [1320, 818] on span "Next" at bounding box center [1334, 815] width 32 height 14
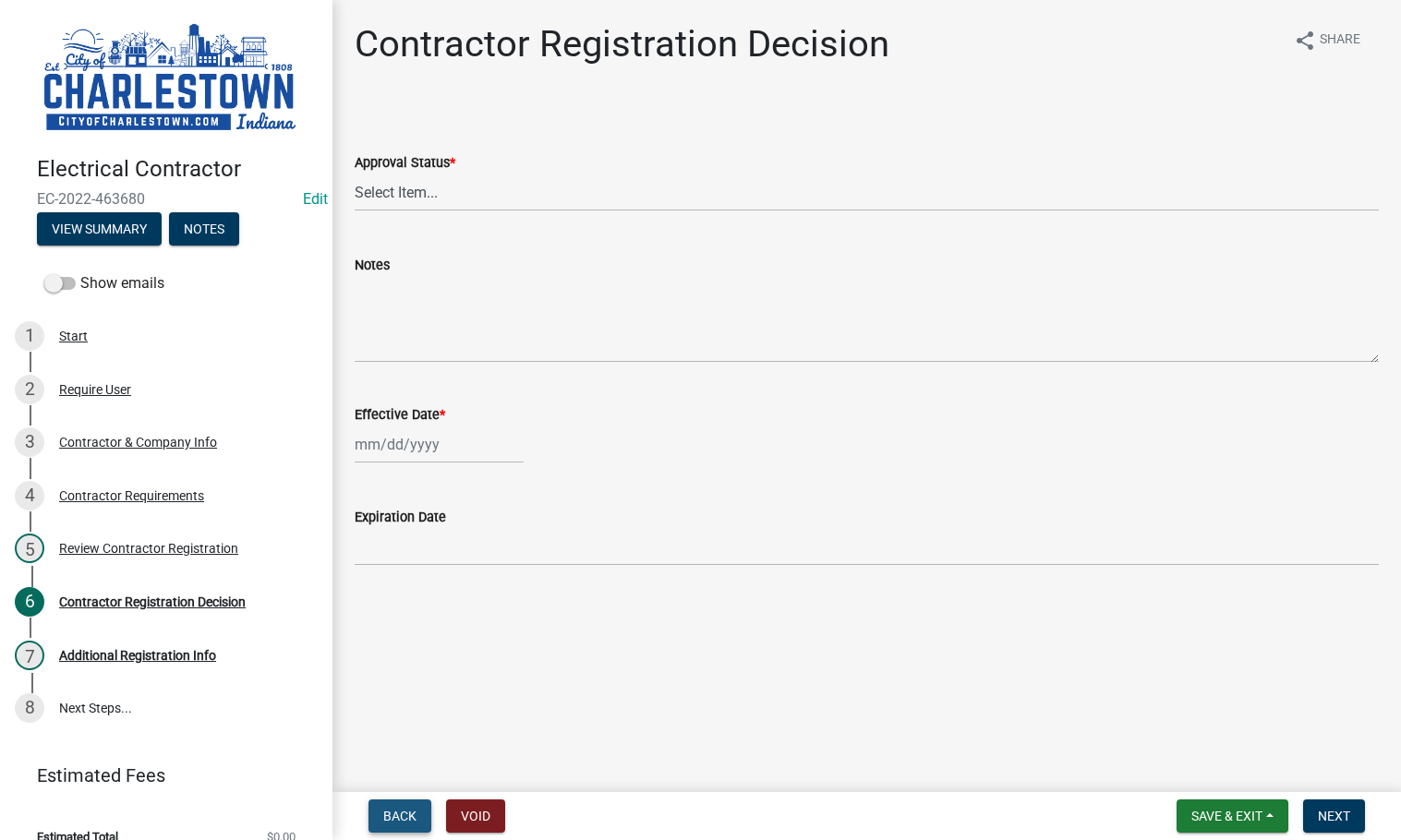
click at [425, 813] on button "Back" at bounding box center [400, 815] width 63 height 33
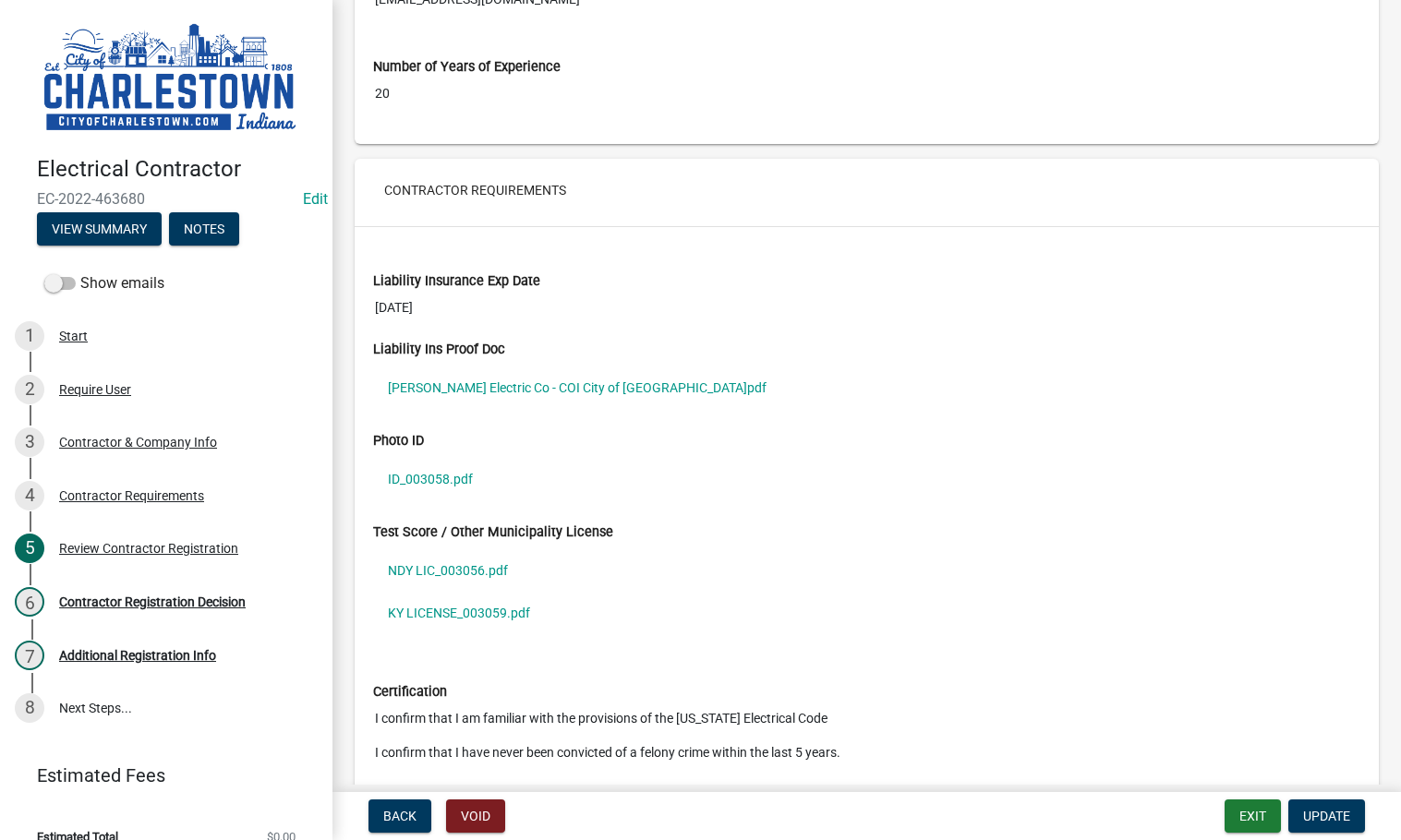
scroll to position [1292, 0]
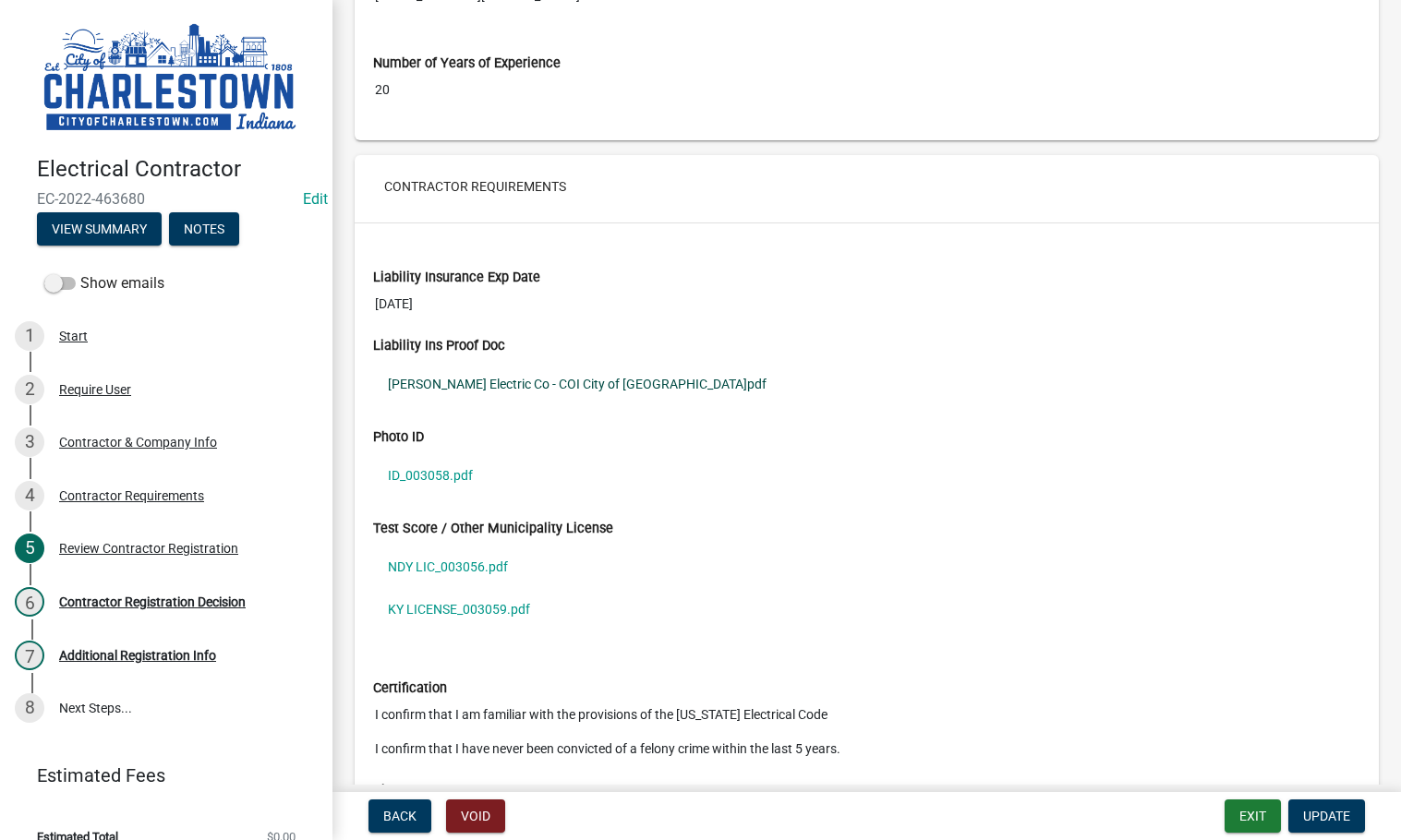
click at [440, 382] on link "Daugherty Electric Co - COI City of Charlestown.pdf" at bounding box center [867, 384] width 987 height 42
click at [1313, 822] on span "Update" at bounding box center [1326, 815] width 47 height 14
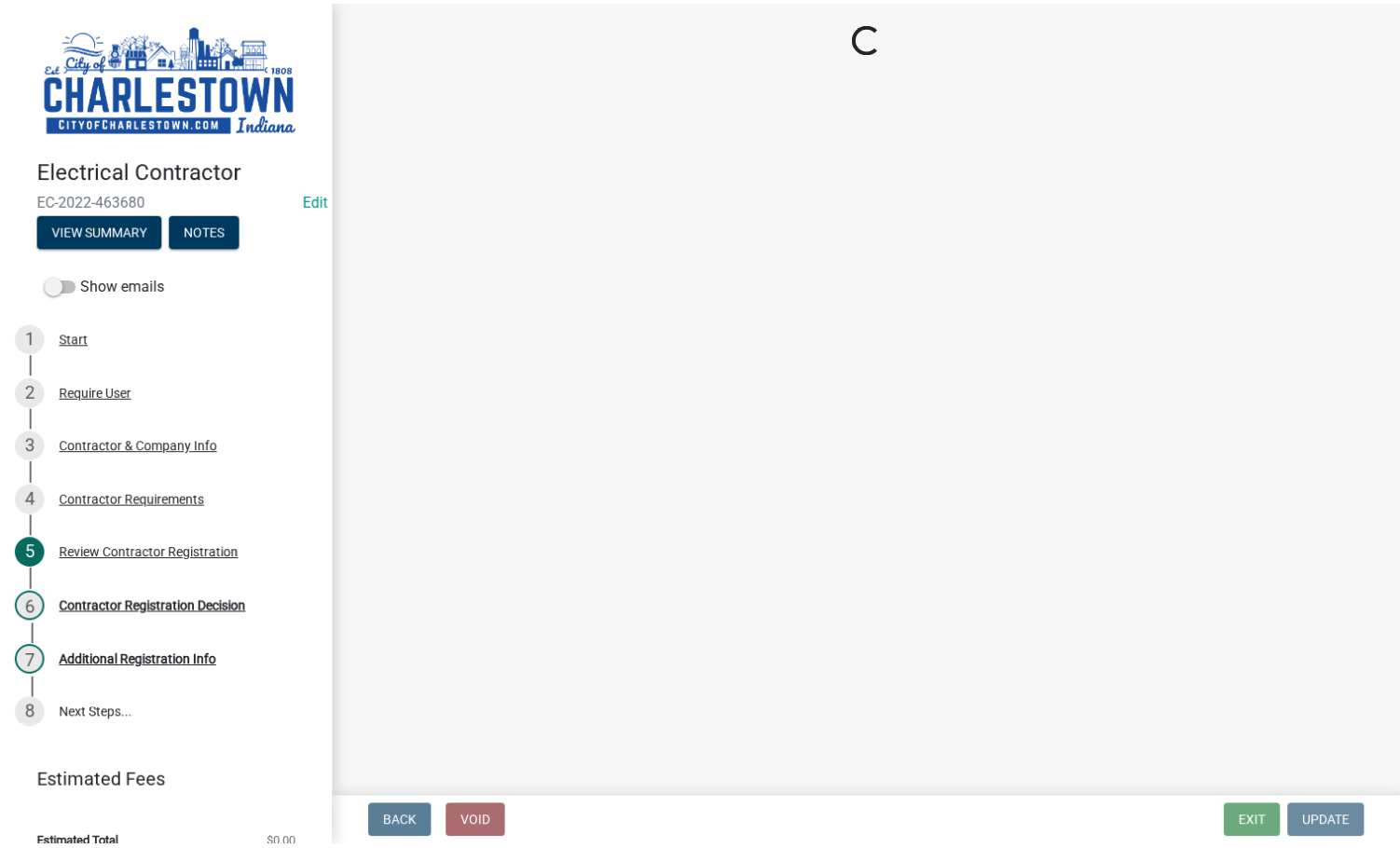
scroll to position [0, 0]
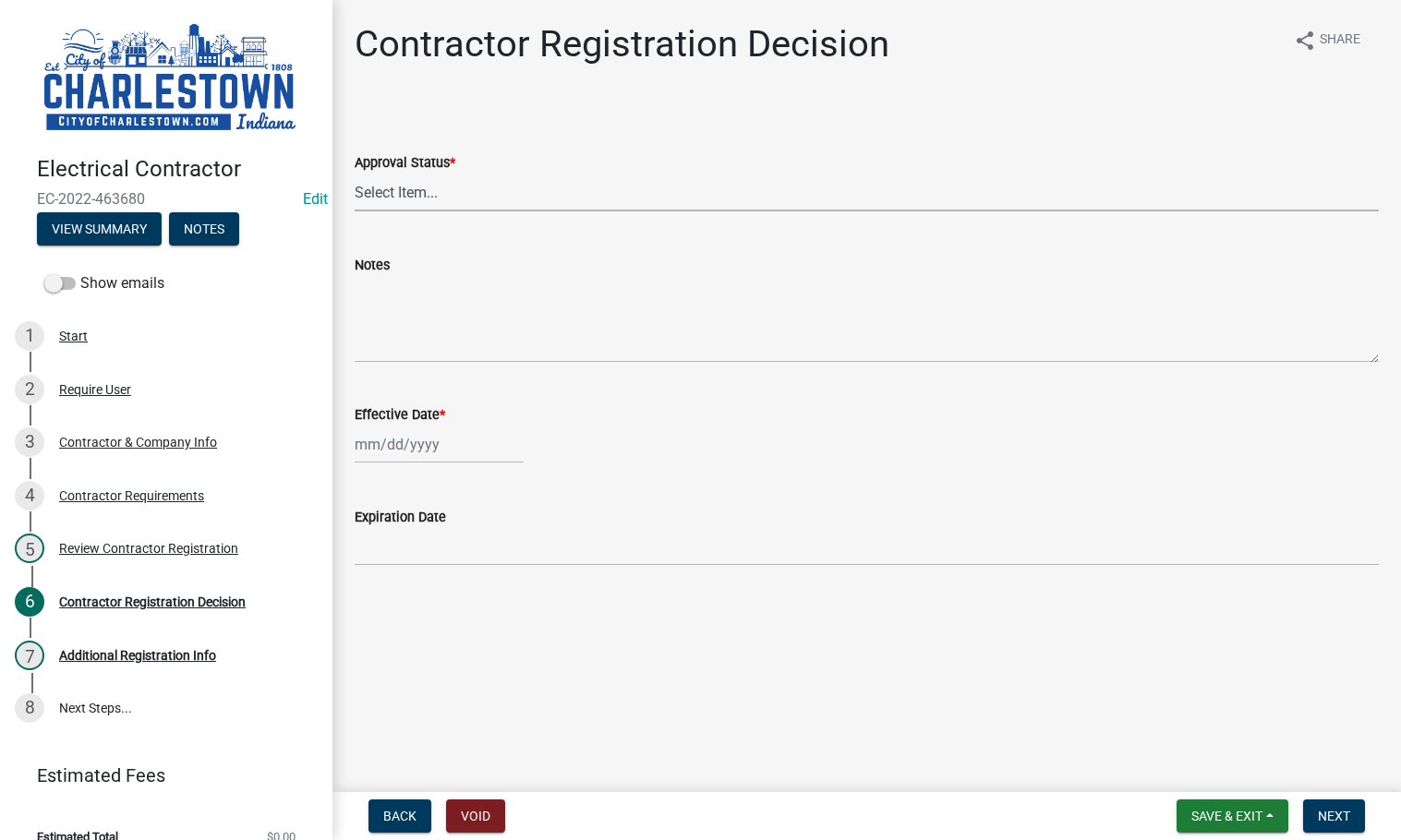
click at [386, 177] on select "Select Item... Approved Denied" at bounding box center [866, 193] width 1024 height 38
click at [354, 174] on select "Select Item... Approved Denied" at bounding box center [866, 193] width 1024 height 38
select select "4b86b809-39dd-4c68-9f3d-fdb3e7050482"
click at [432, 446] on div at bounding box center [438, 445] width 169 height 38
select select "8"
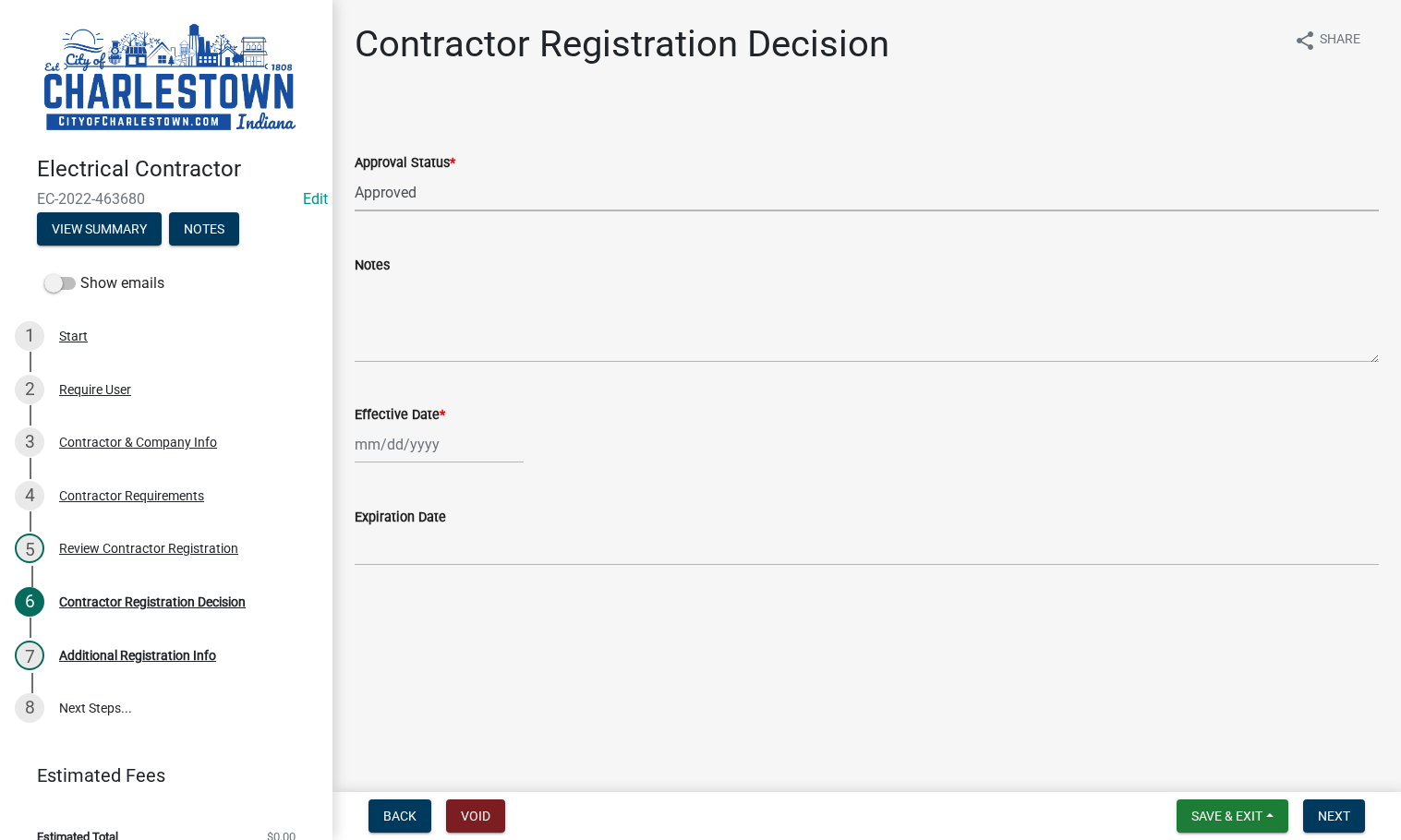
select select "2025"
click at [387, 632] on div "18" at bounding box center [372, 631] width 30 height 30
type input "08/18/2025"
click at [1314, 808] on button "Next" at bounding box center [1333, 815] width 62 height 33
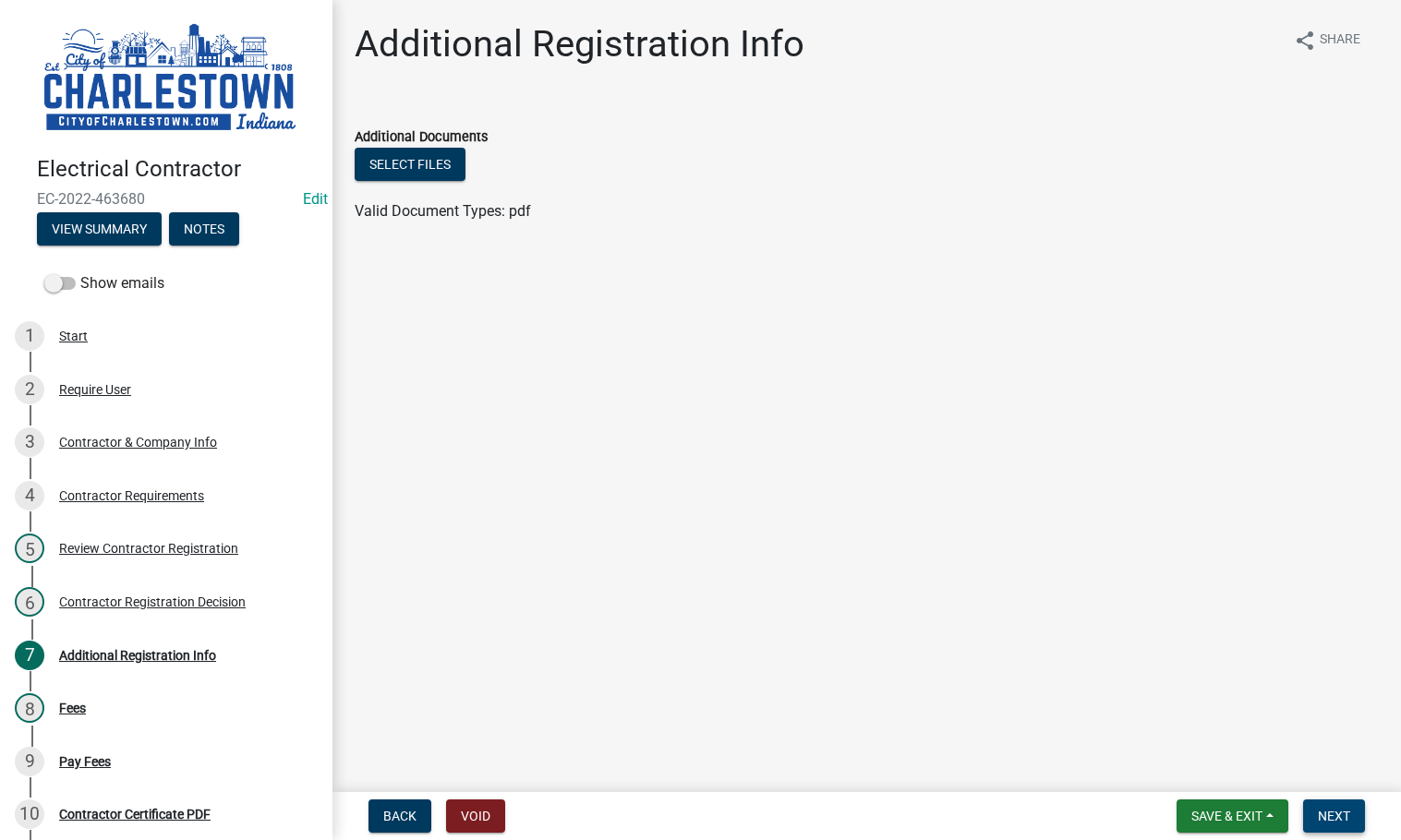
click at [1313, 808] on button "Next" at bounding box center [1333, 815] width 62 height 33
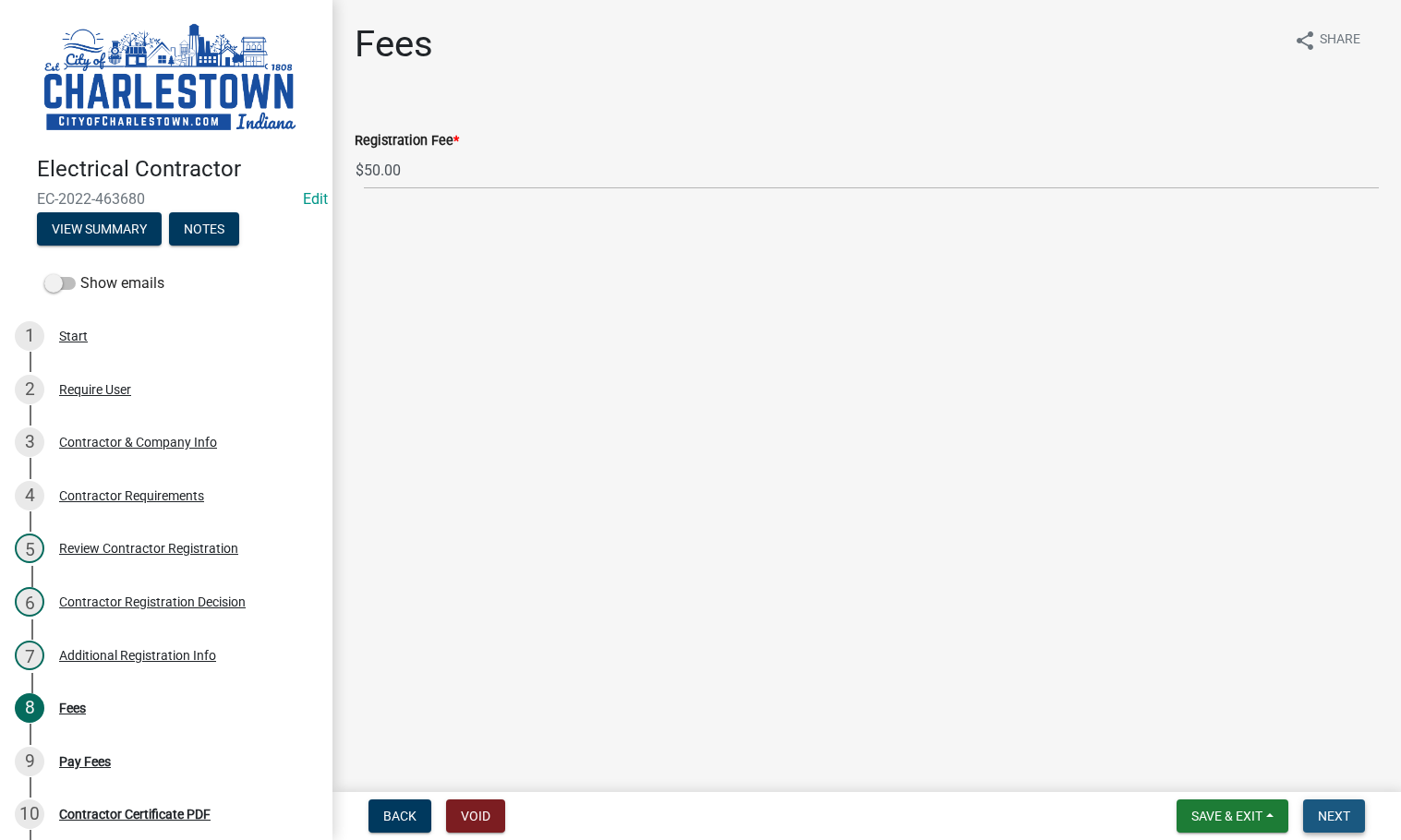
click at [1332, 818] on span "Next" at bounding box center [1334, 815] width 32 height 14
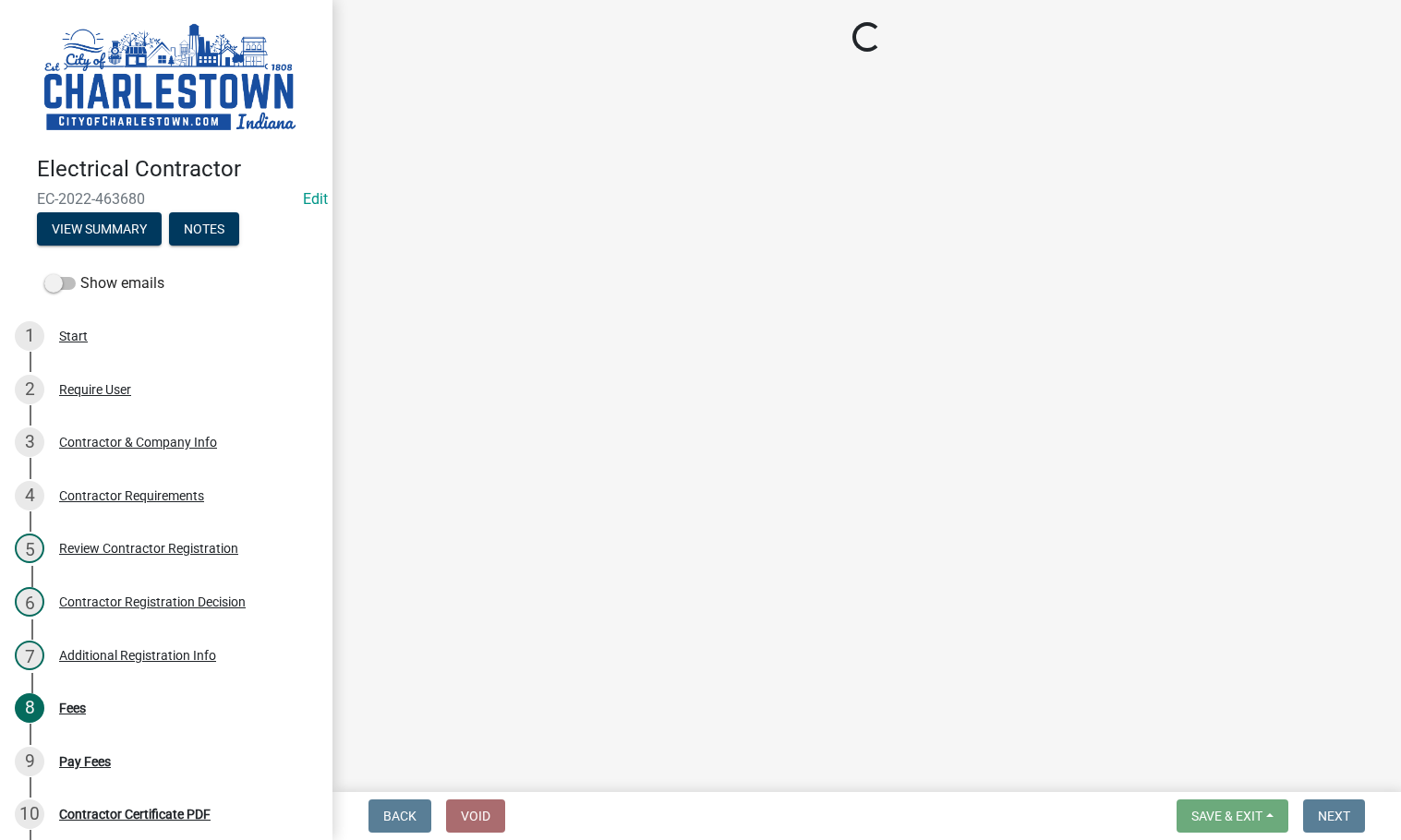
select select "3: 3"
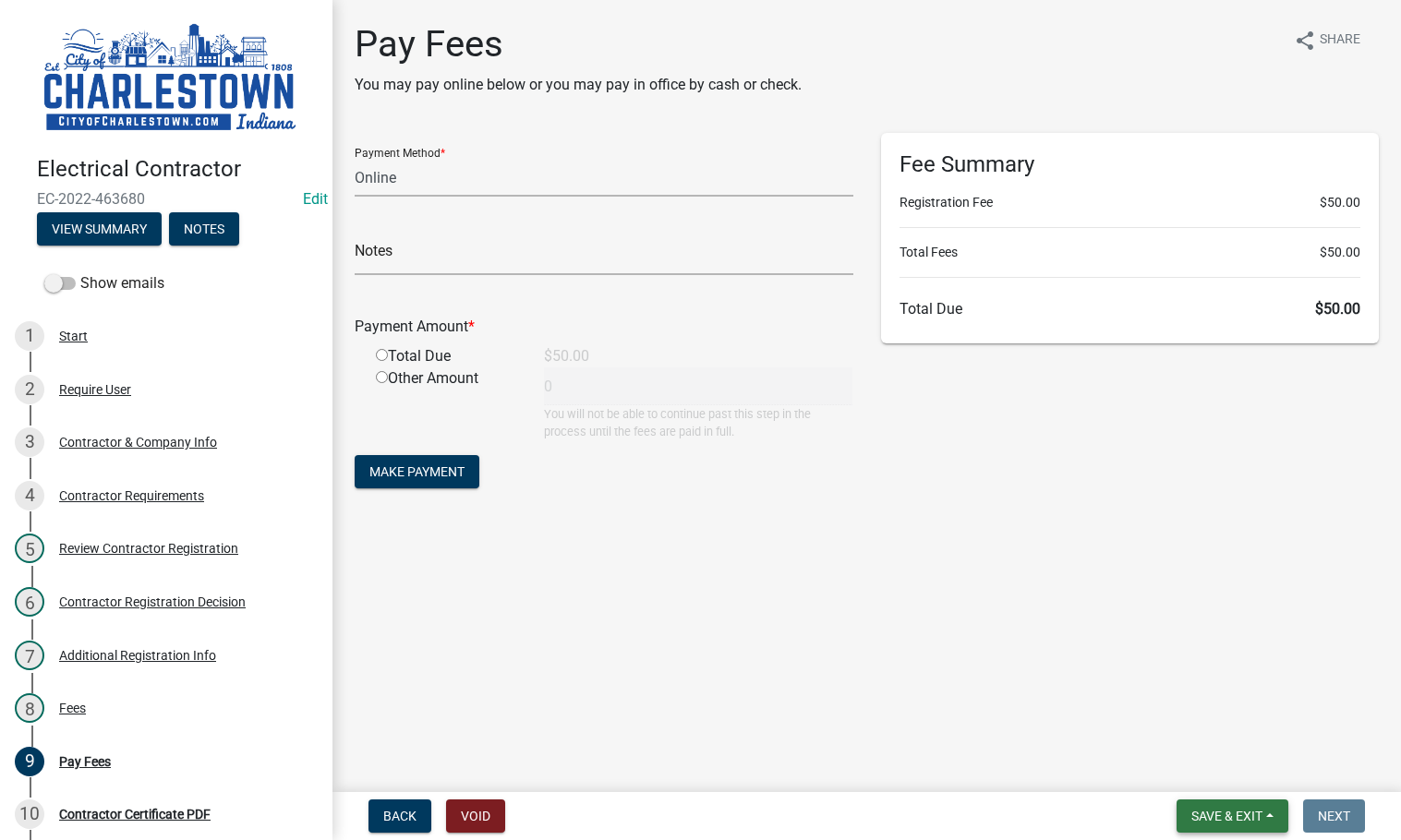
click at [1228, 815] on span "Save & Exit" at bounding box center [1226, 815] width 71 height 14
click at [1221, 750] on button "Save & Exit" at bounding box center [1214, 767] width 148 height 44
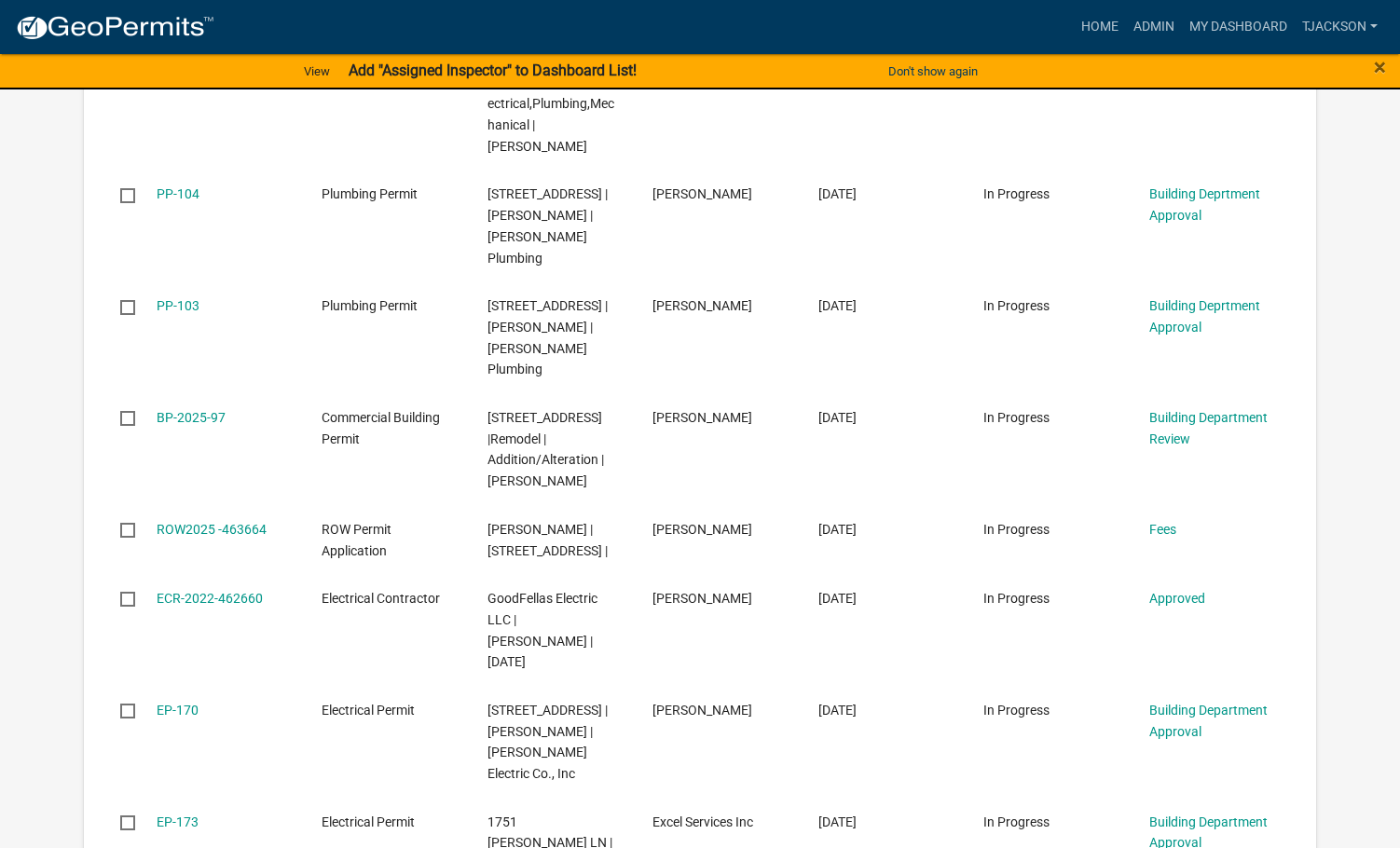
scroll to position [745, 0]
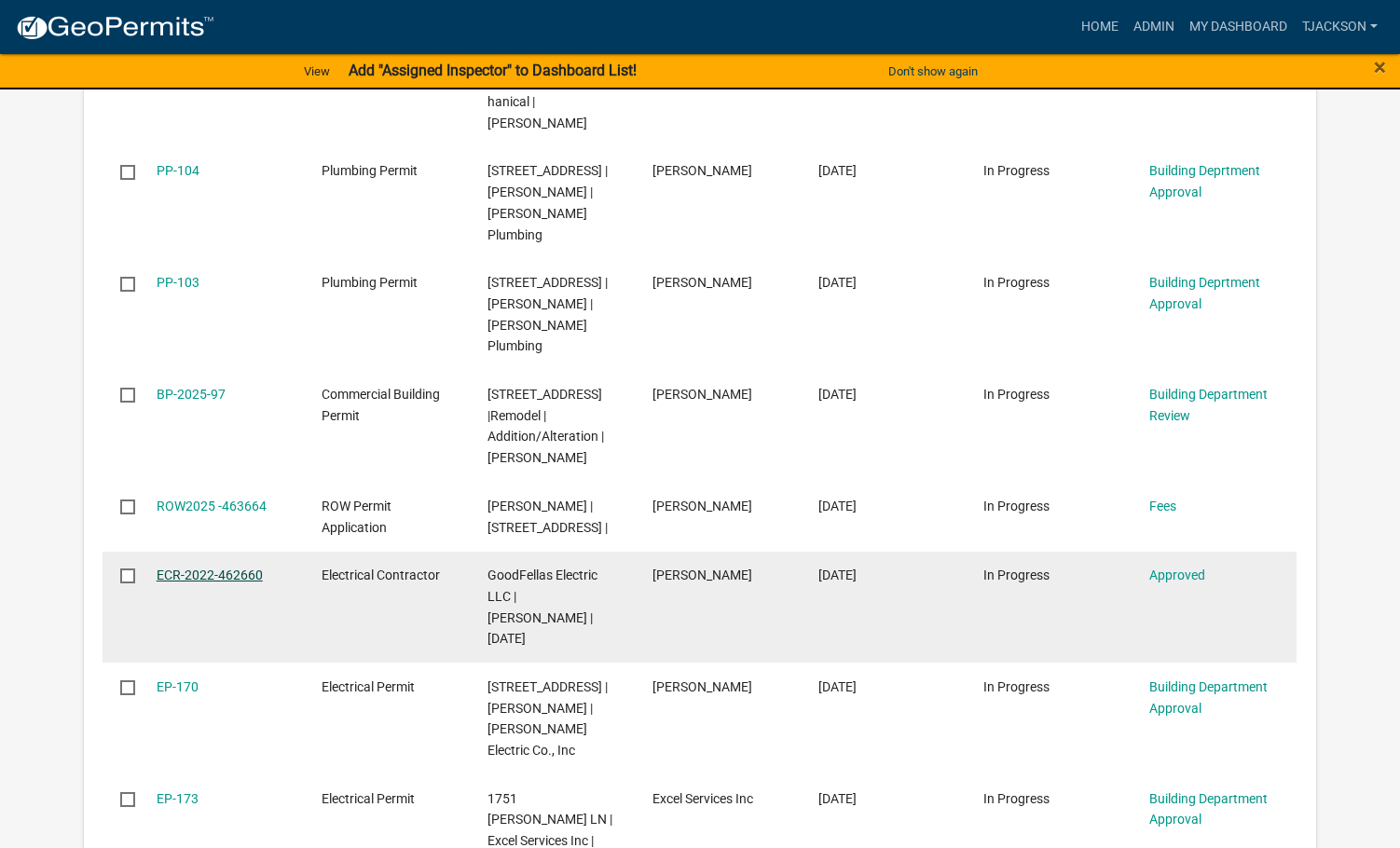
click at [203, 568] on link "ECR-2022-462660" at bounding box center [209, 574] width 106 height 14
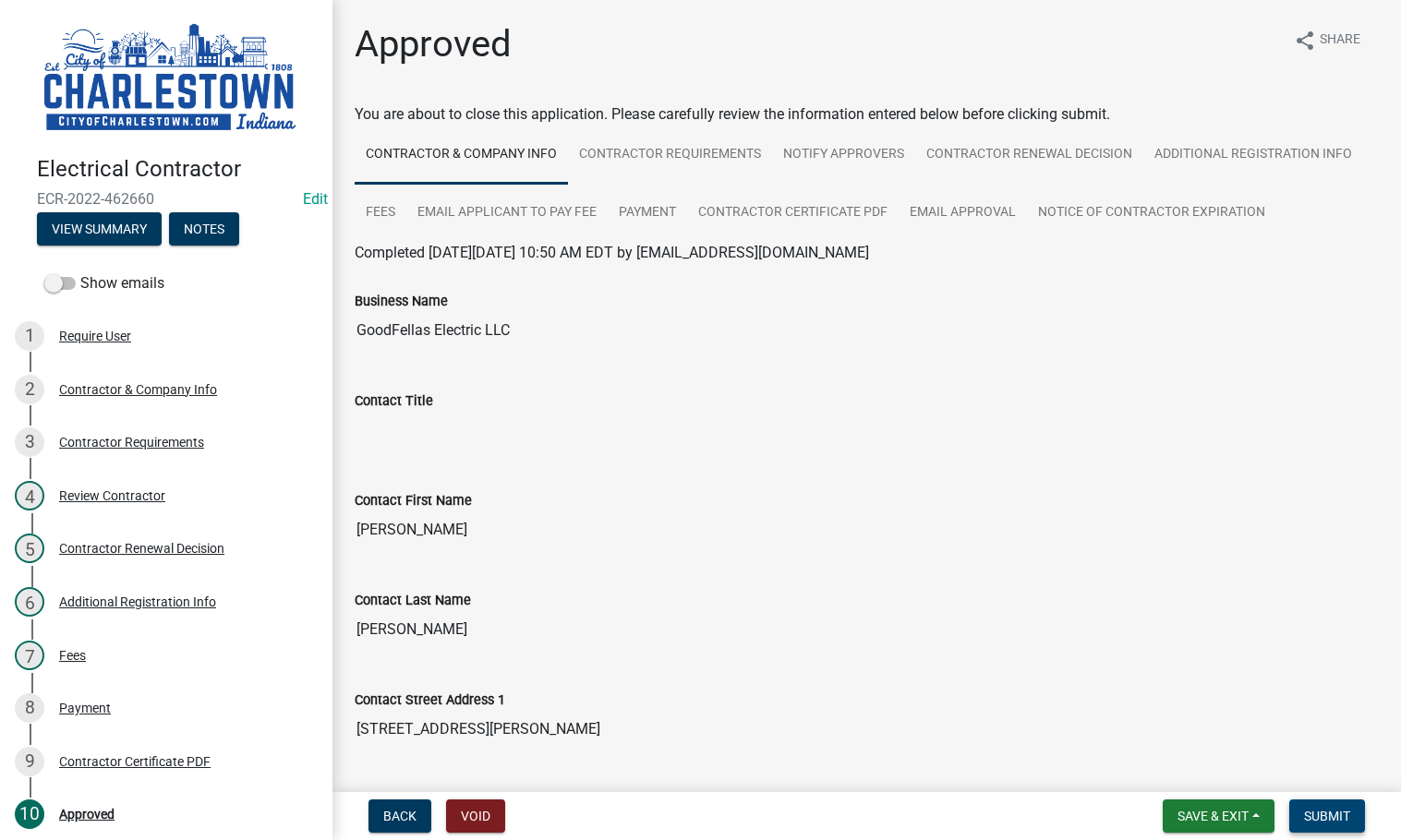
click at [1321, 816] on span "Submit" at bounding box center [1327, 815] width 46 height 14
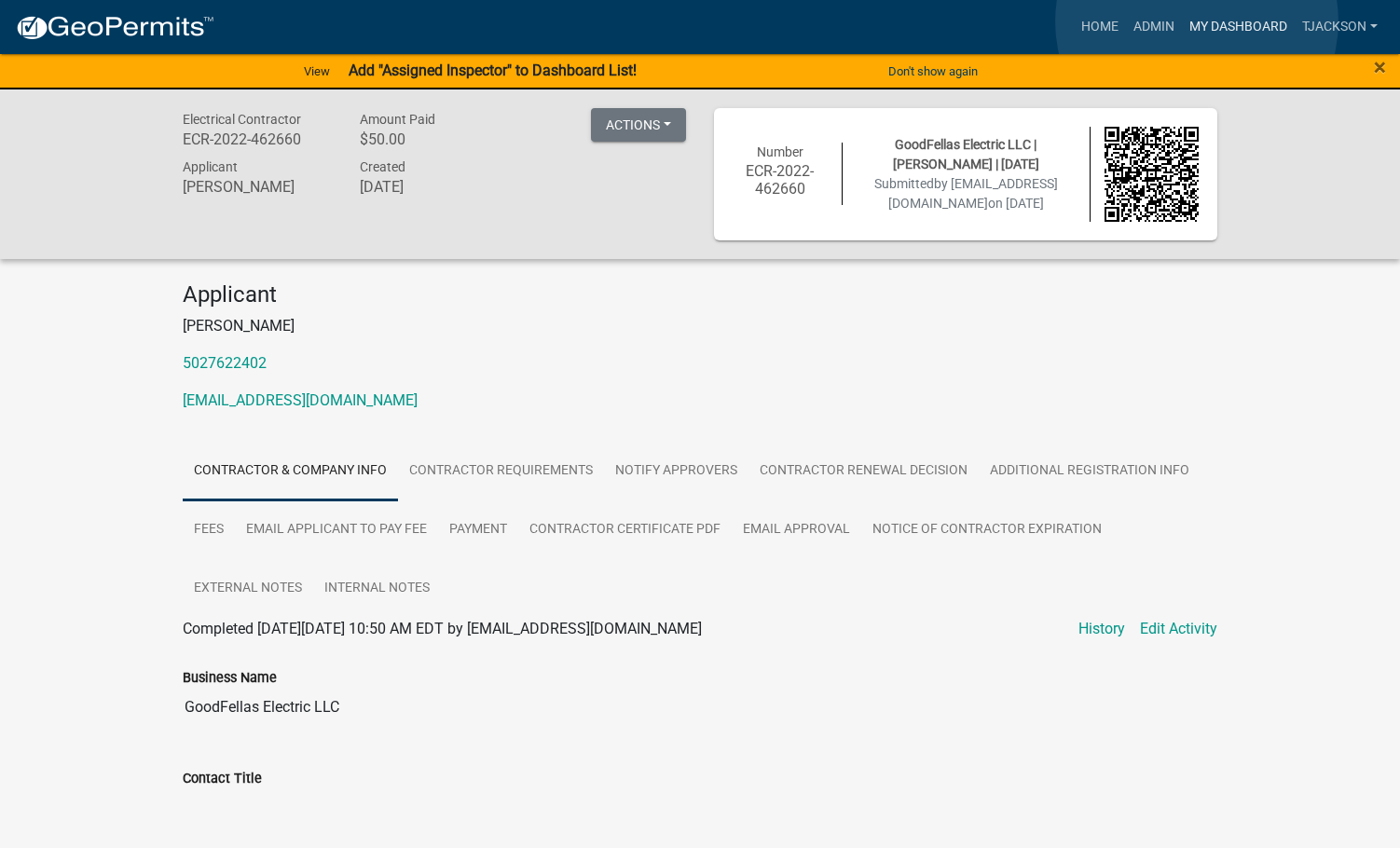
click at [1197, 21] on link "My Dashboard" at bounding box center [1238, 27] width 113 height 36
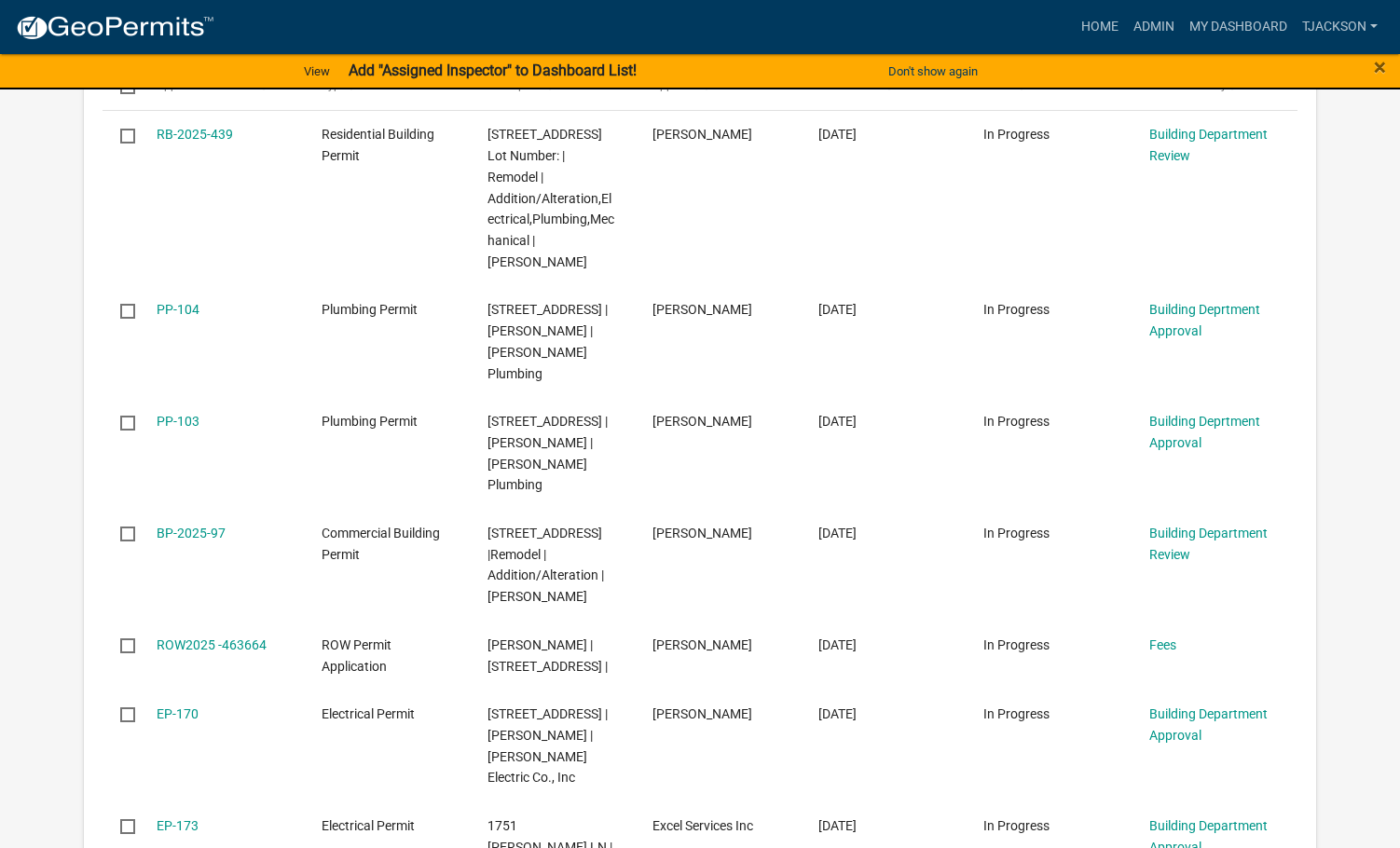
scroll to position [652, 0]
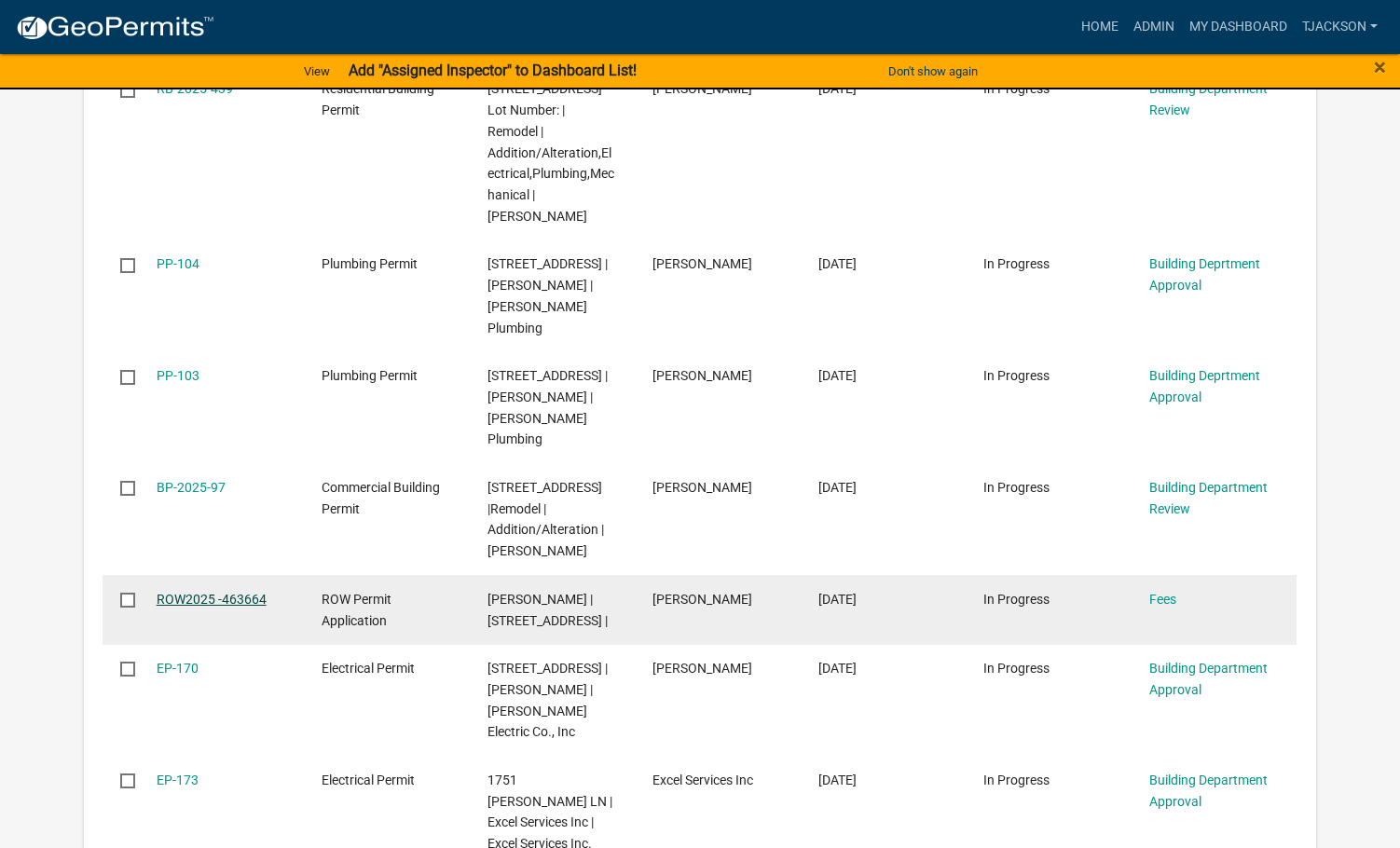
click at [202, 592] on link "ROW2025 -463664" at bounding box center [211, 598] width 110 height 14
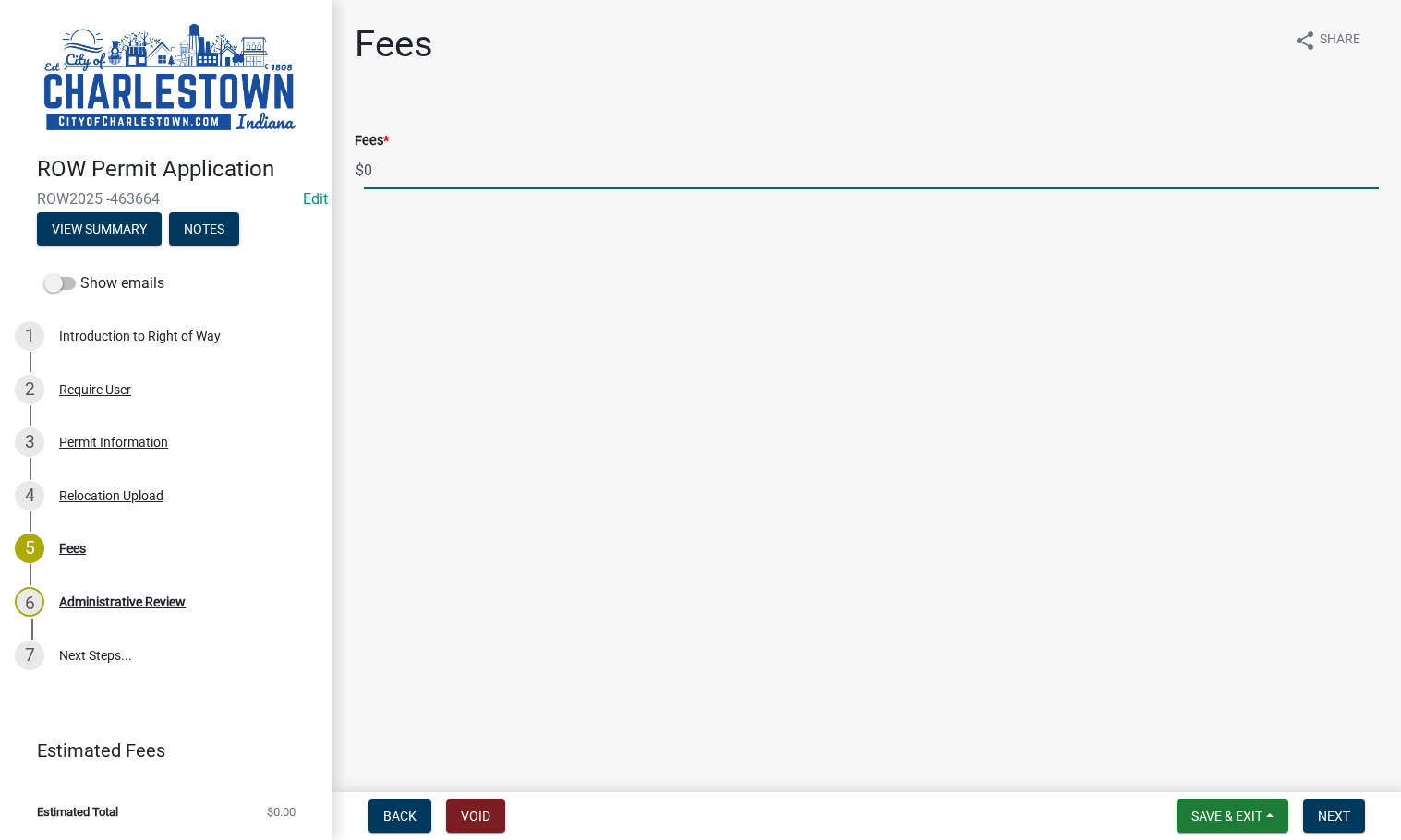
click at [388, 166] on input "0" at bounding box center [871, 171] width 1015 height 38
type input "250"
click at [1305, 812] on button "Next" at bounding box center [1333, 815] width 62 height 33
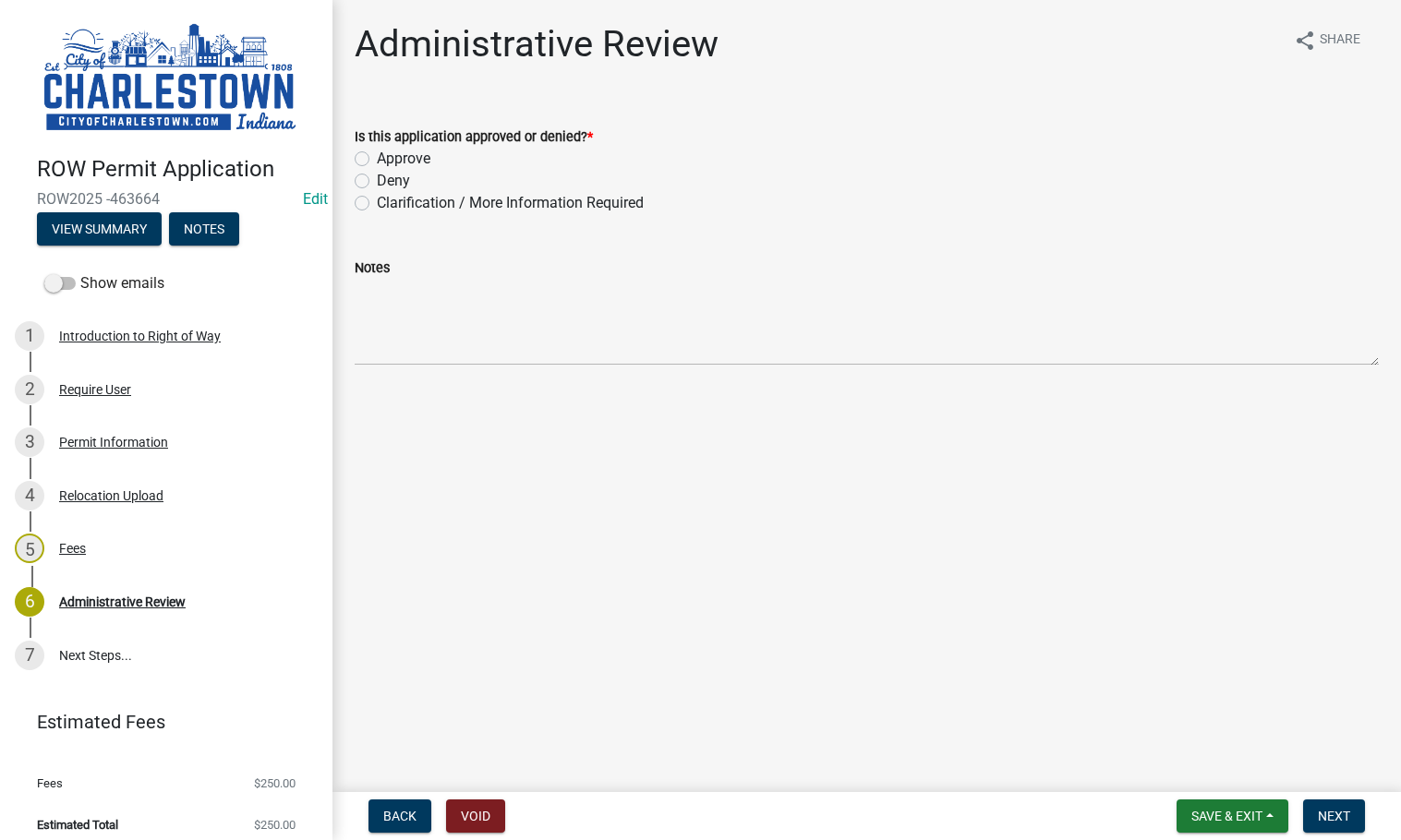
click at [376, 157] on label "Approve" at bounding box center [403, 158] width 53 height 22
click at [376, 157] on input "Approve" at bounding box center [382, 154] width 12 height 12
radio input "true"
click at [1328, 809] on span "Next" at bounding box center [1334, 815] width 32 height 14
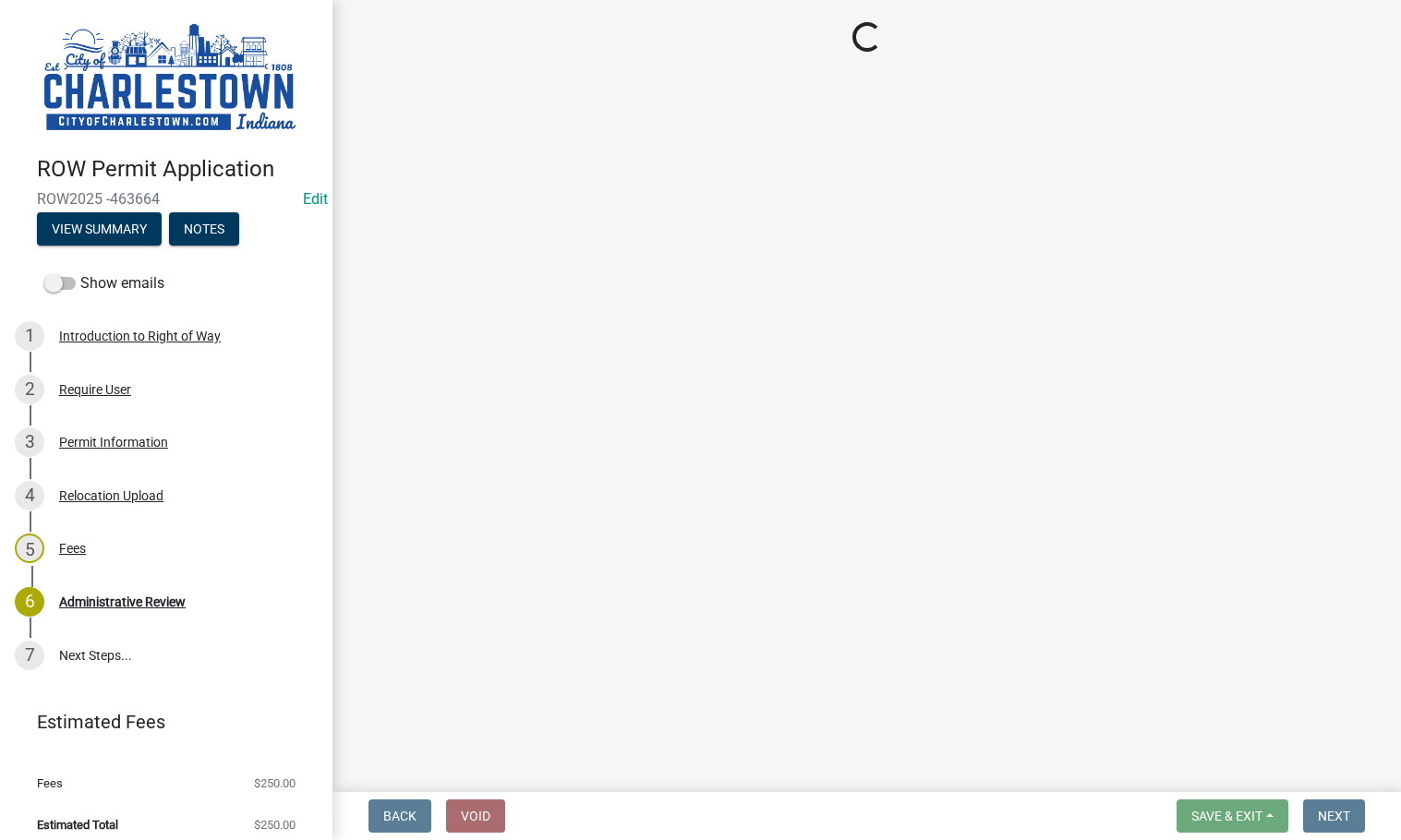
select select "3: 3"
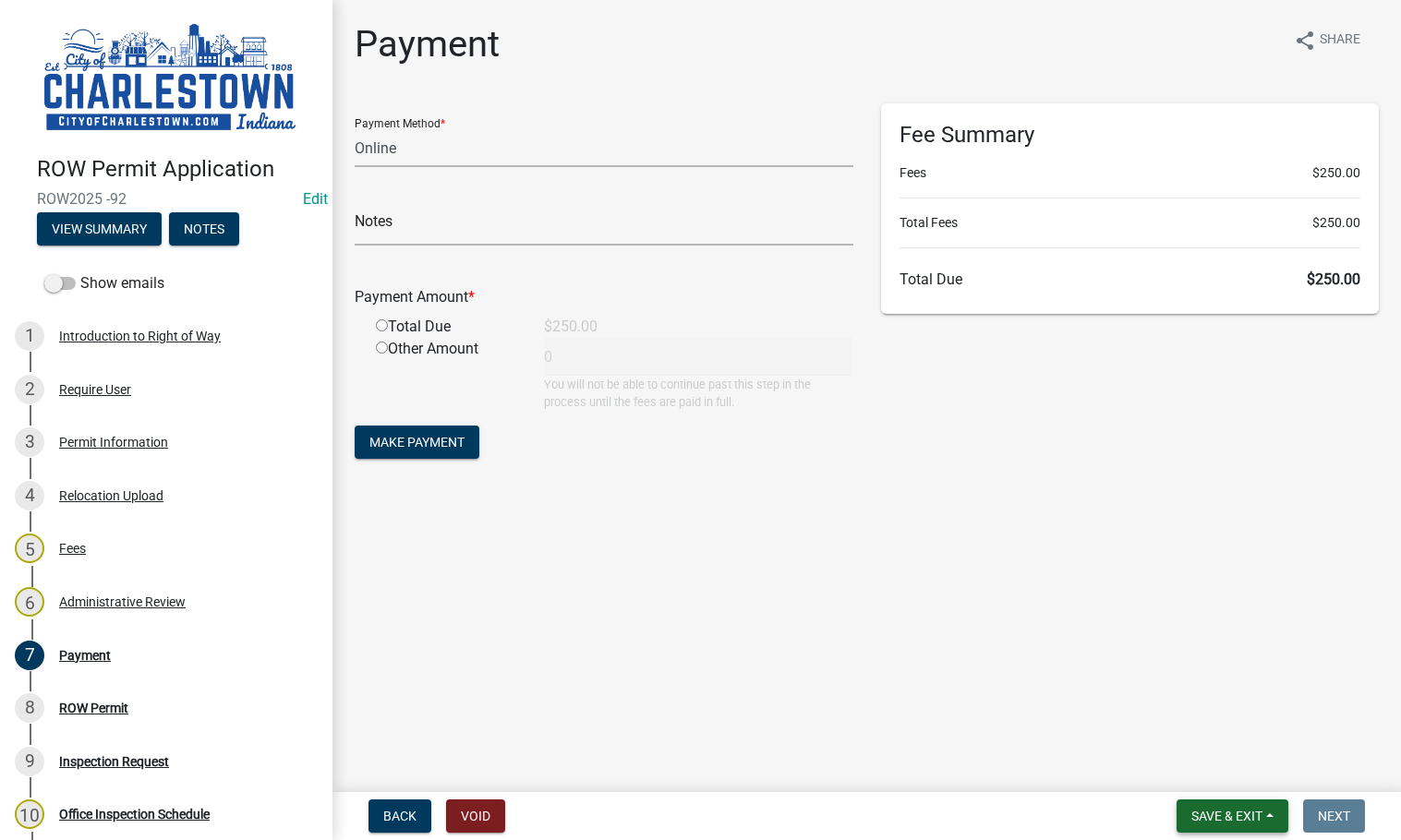
click at [1249, 814] on span "Save & Exit" at bounding box center [1226, 815] width 71 height 14
click at [1202, 770] on button "Save & Exit" at bounding box center [1214, 767] width 148 height 44
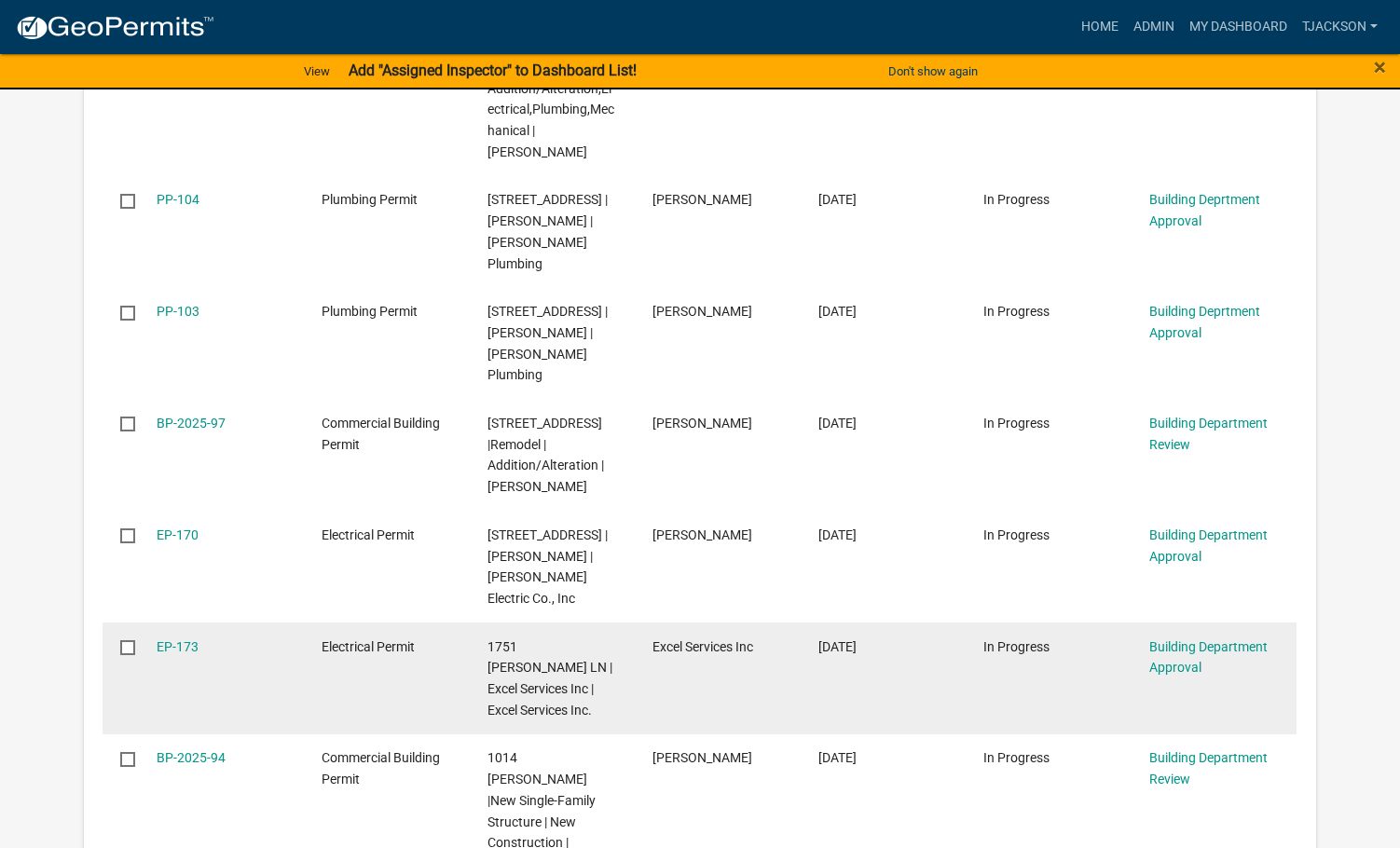
scroll to position [1118, 0]
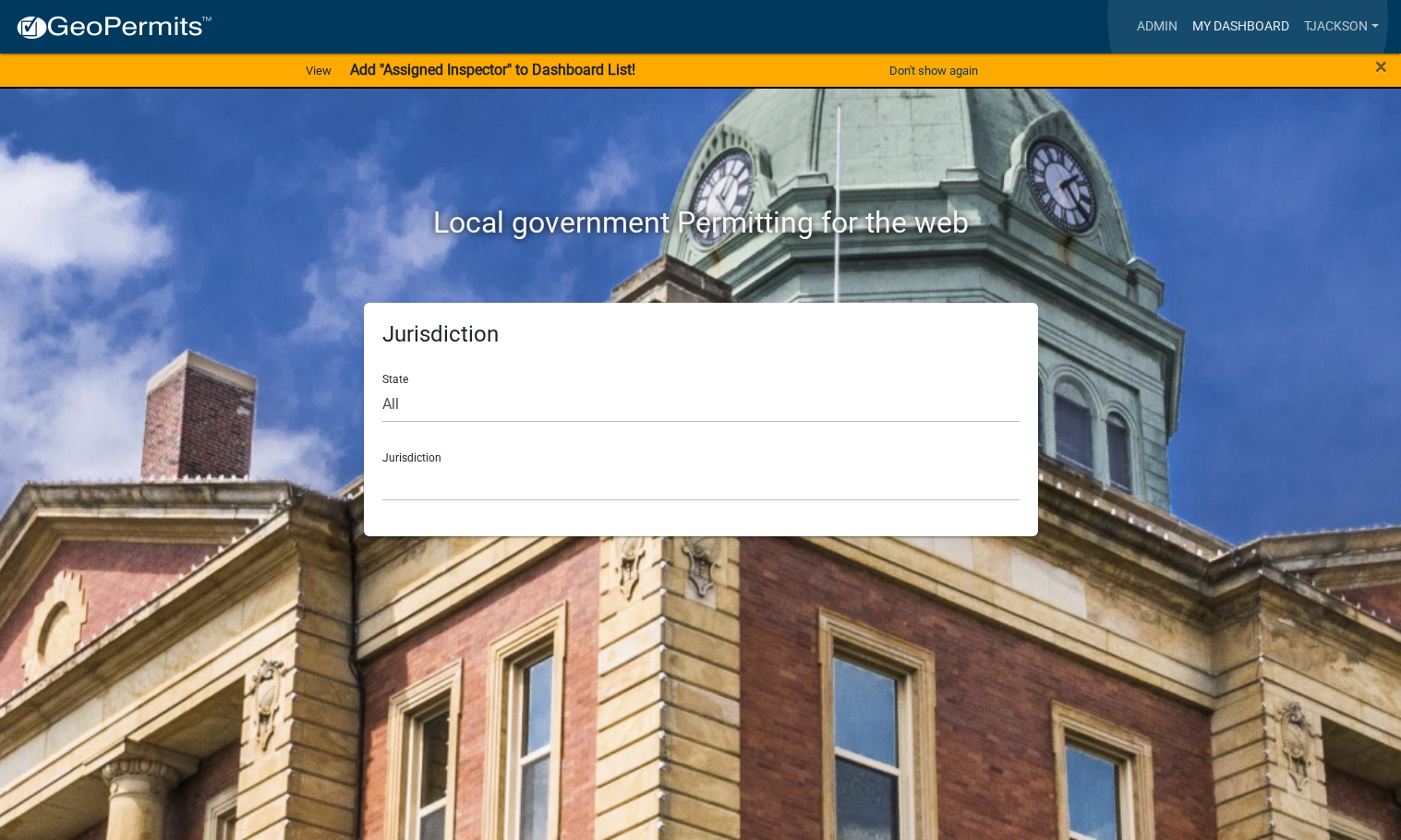
click at [1247, 18] on link "My Dashboard" at bounding box center [1240, 27] width 112 height 35
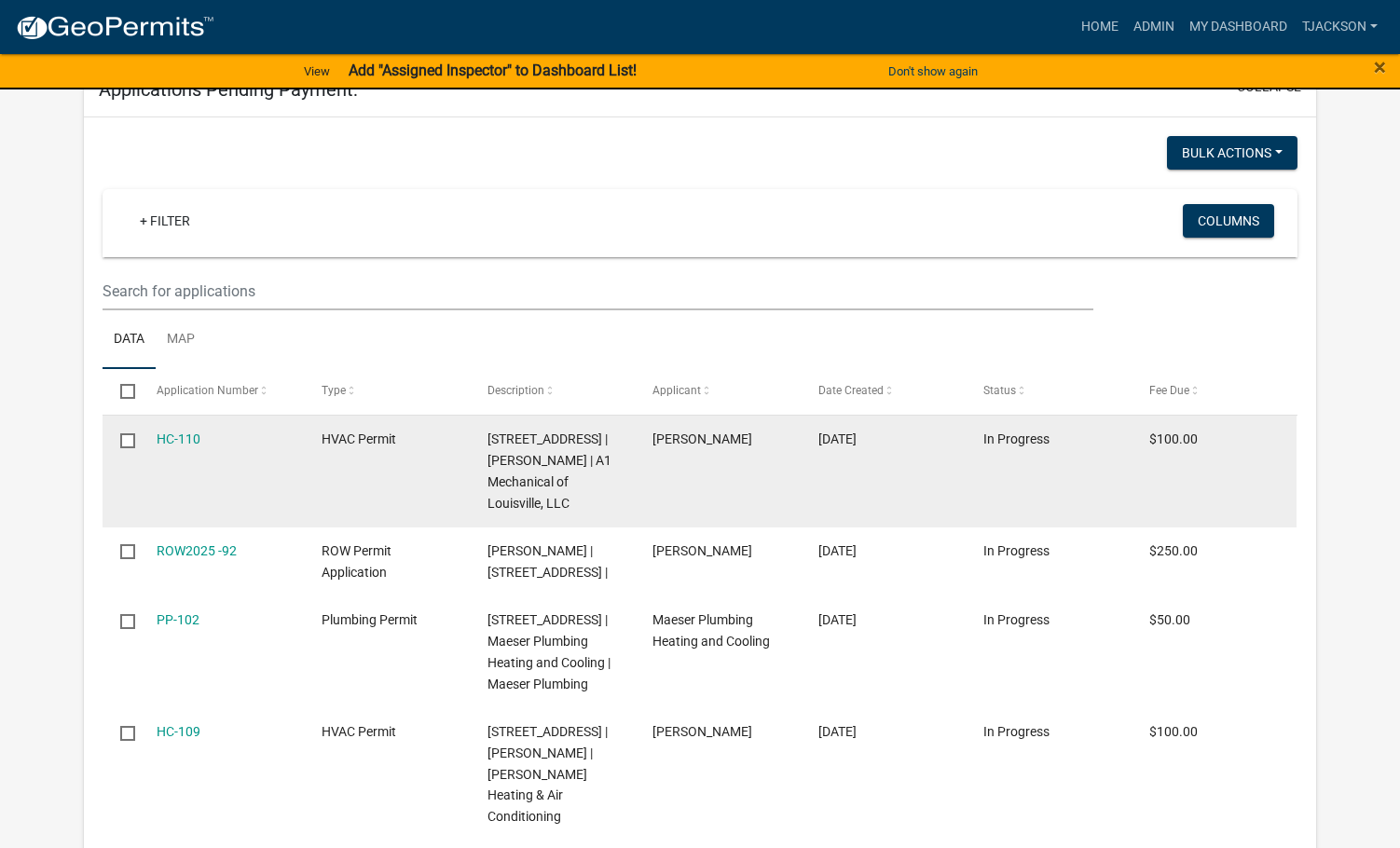
scroll to position [351, 0]
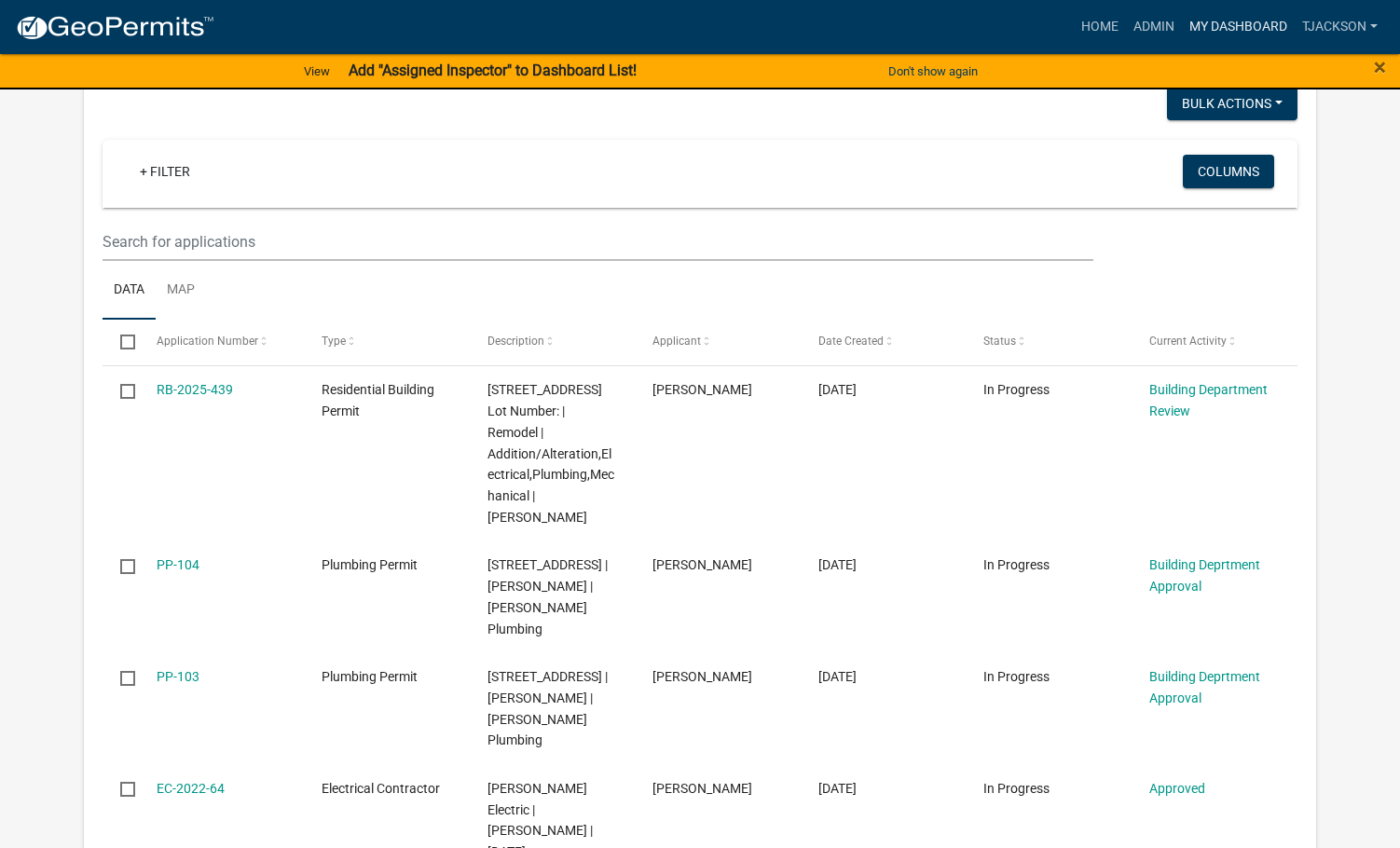
click at [1219, 23] on link "My Dashboard" at bounding box center [1238, 27] width 113 height 36
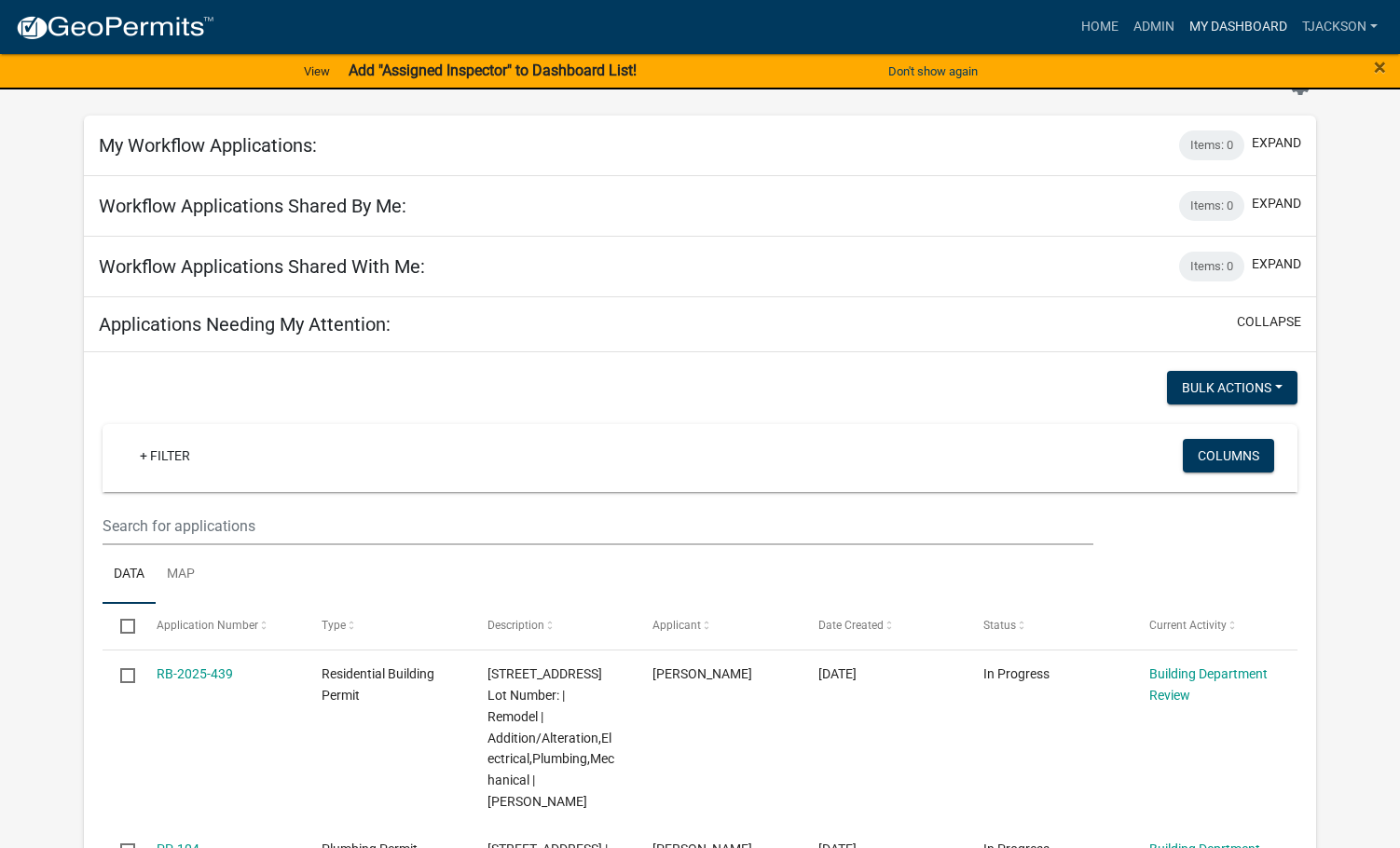
scroll to position [0, 0]
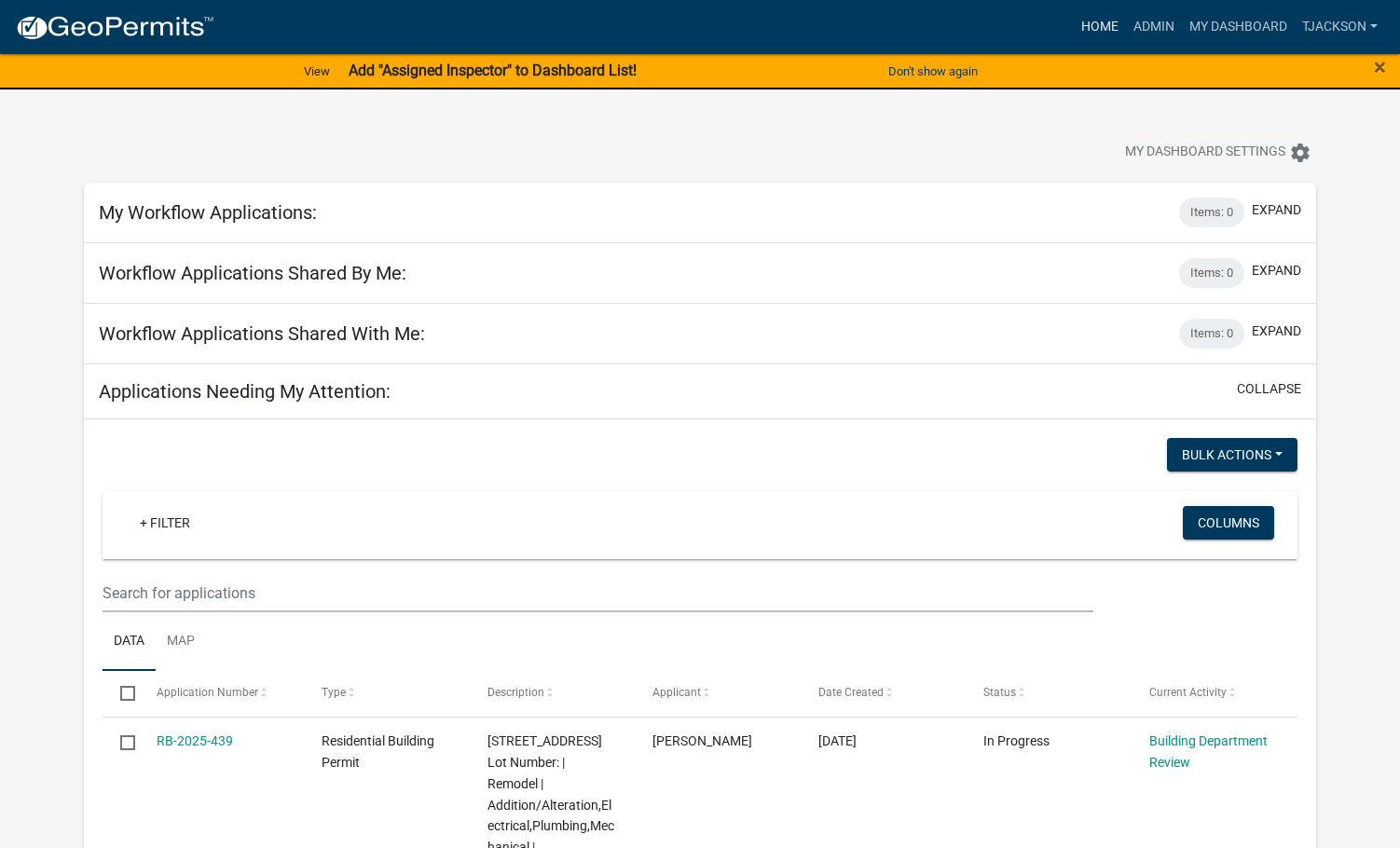
click at [1096, 18] on link "Home" at bounding box center [1100, 27] width 52 height 36
